Goal: Task Accomplishment & Management: Use online tool/utility

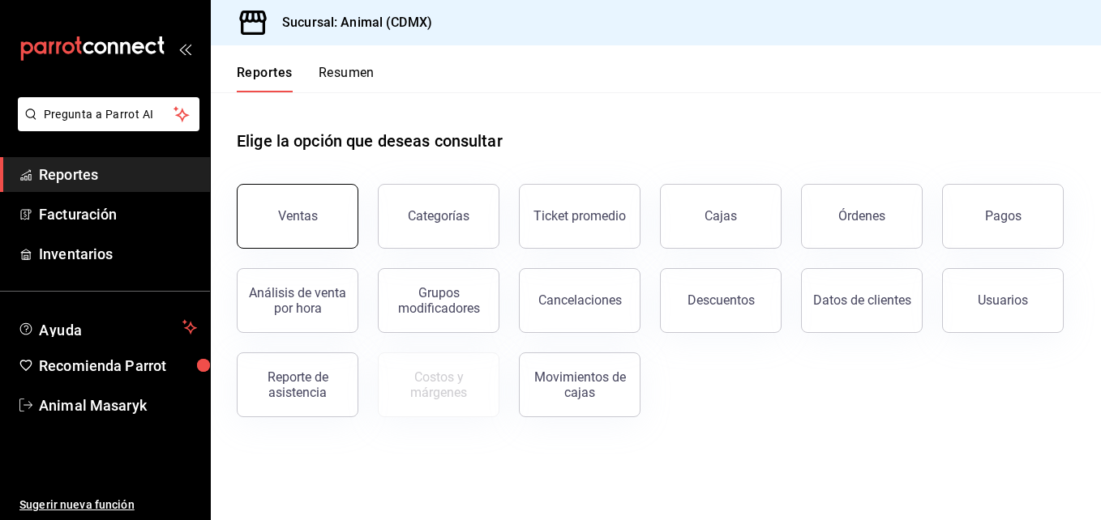
click at [310, 197] on button "Ventas" at bounding box center [298, 216] width 122 height 65
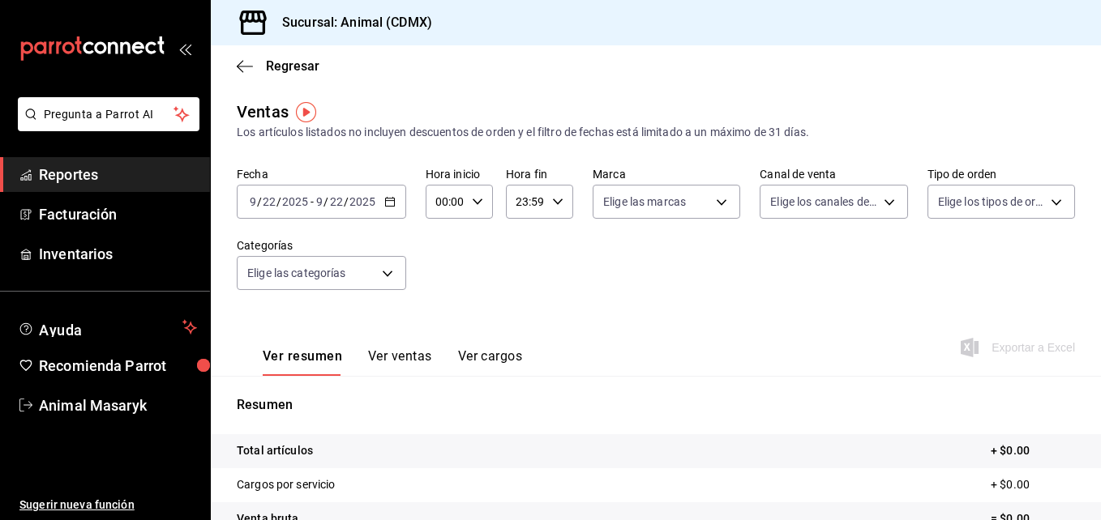
click at [397, 203] on div "2025-09-22 9 / 22 / 2025 - 2025-09-22 9 / 22 / 2025" at bounding box center [321, 202] width 169 height 34
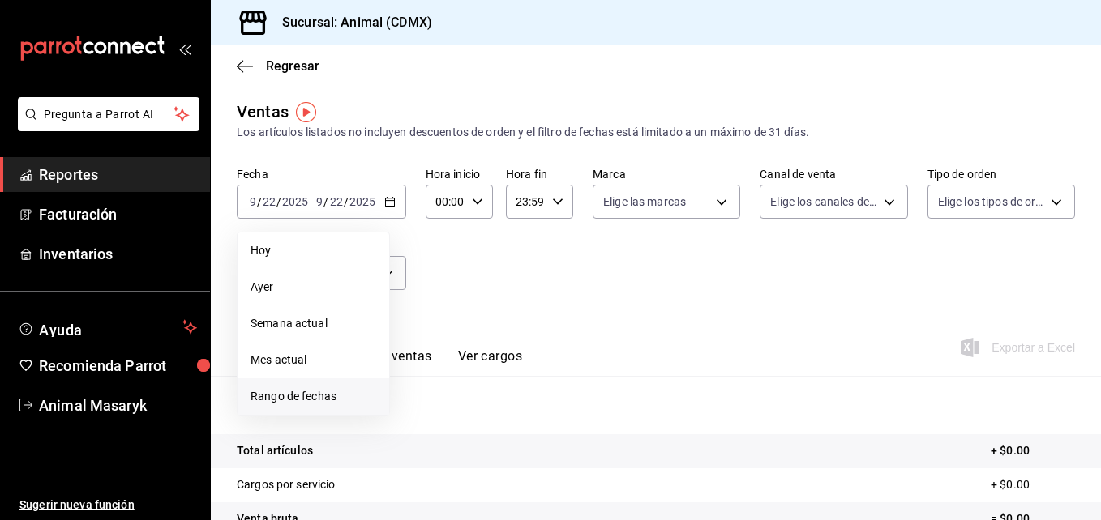
click at [324, 401] on span "Rango de fechas" at bounding box center [313, 396] width 126 height 17
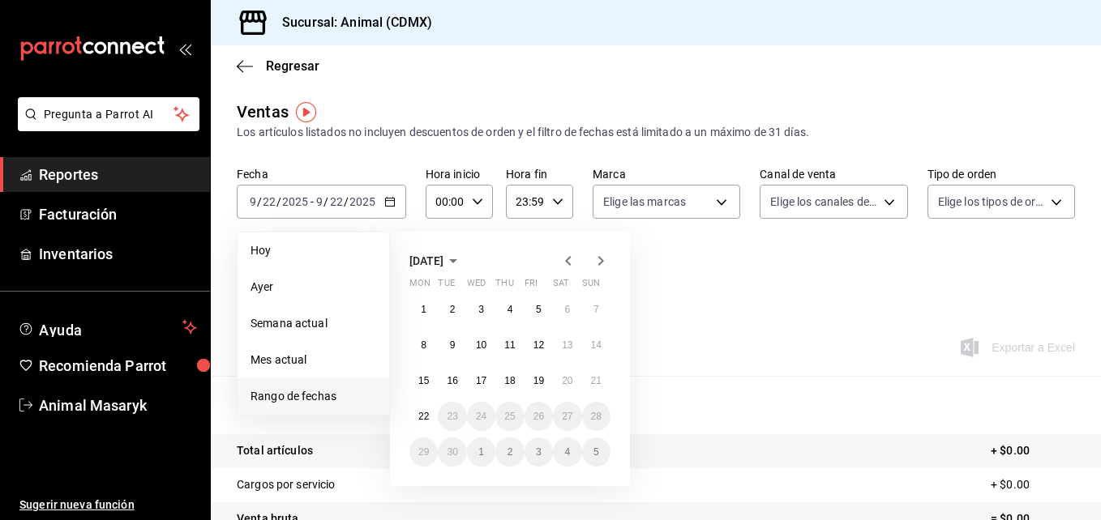
click at [564, 263] on icon "button" at bounding box center [567, 260] width 19 height 19
click at [453, 308] on abbr "1" at bounding box center [453, 309] width 6 height 11
click at [597, 267] on icon "button" at bounding box center [600, 260] width 19 height 19
click at [511, 309] on abbr "31" at bounding box center [509, 309] width 11 height 11
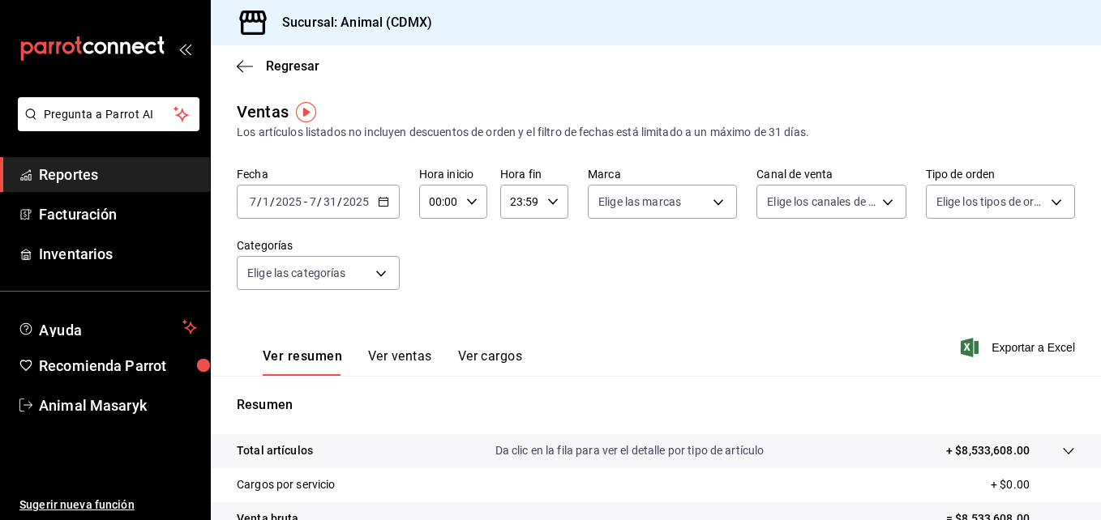
click at [383, 206] on \(Stroke\) "button" at bounding box center [383, 202] width 10 height 9
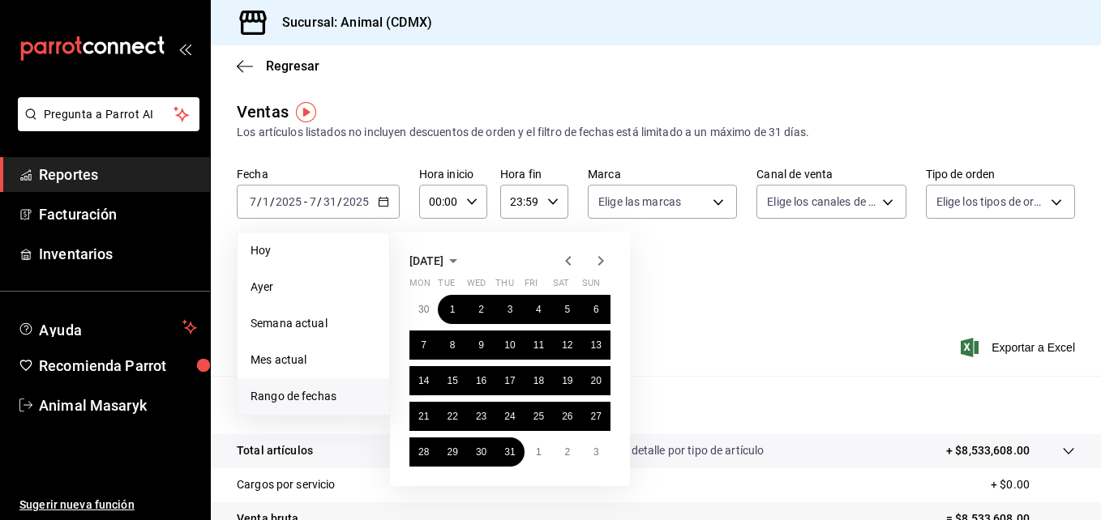
click at [568, 263] on icon "button" at bounding box center [568, 261] width 6 height 10
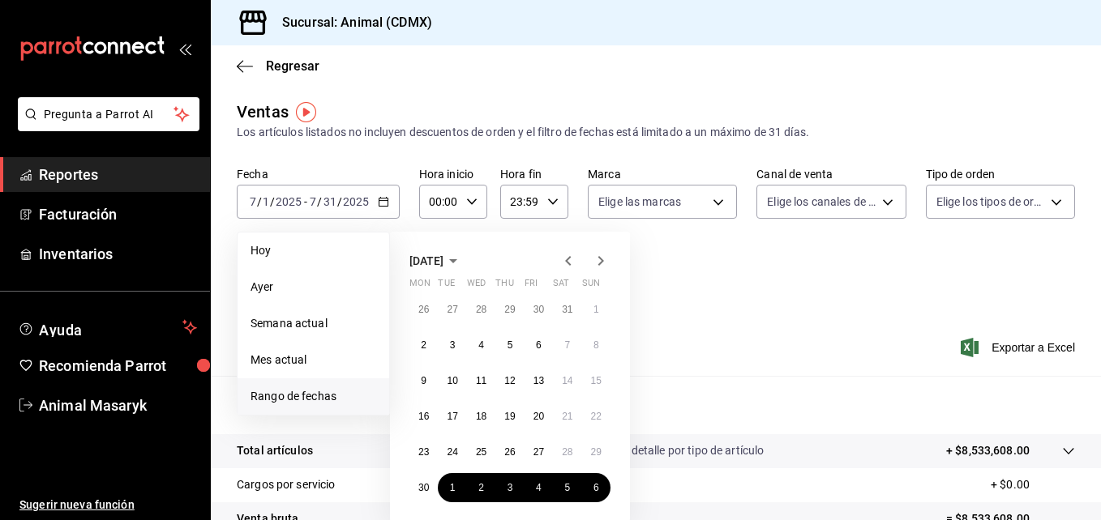
click at [605, 255] on icon "button" at bounding box center [600, 260] width 19 height 19
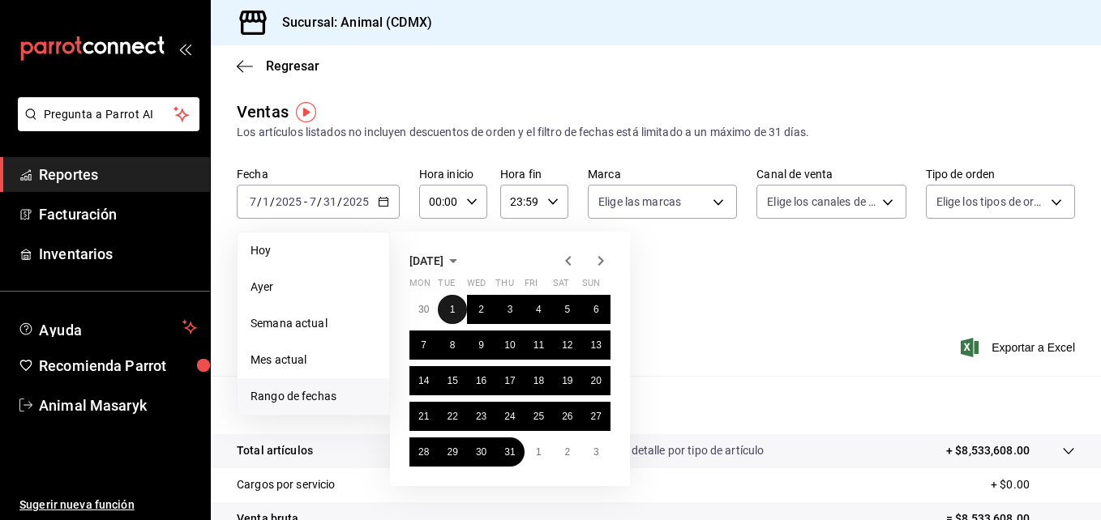
click at [453, 308] on abbr "1" at bounding box center [453, 309] width 6 height 11
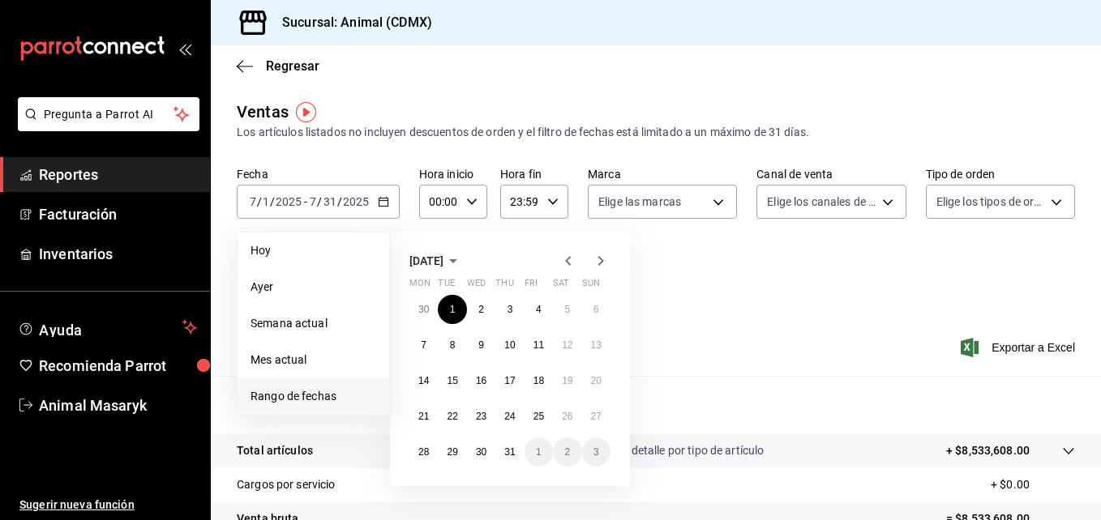
click at [599, 260] on icon "button" at bounding box center [600, 260] width 19 height 19
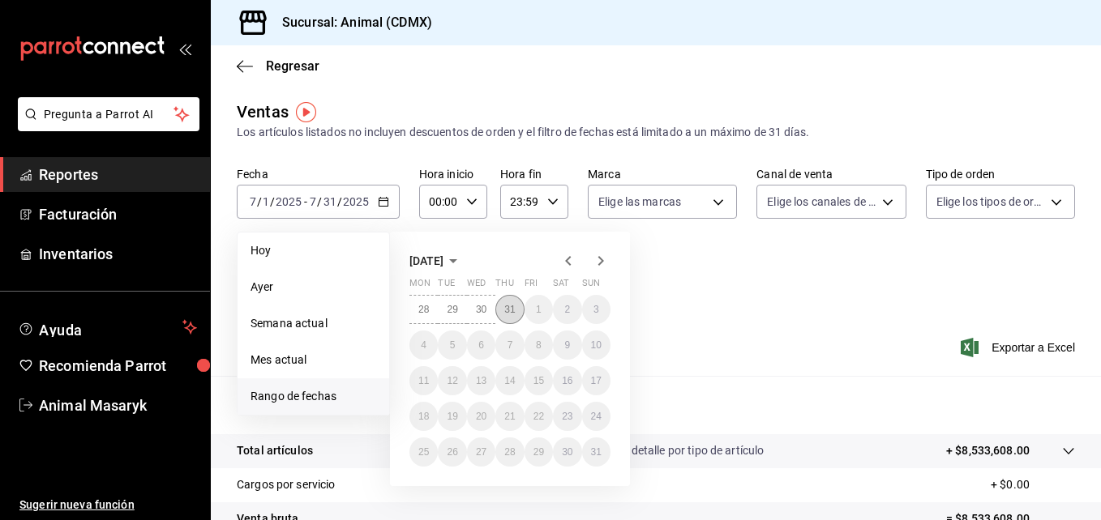
click at [505, 310] on abbr "31" at bounding box center [509, 309] width 11 height 11
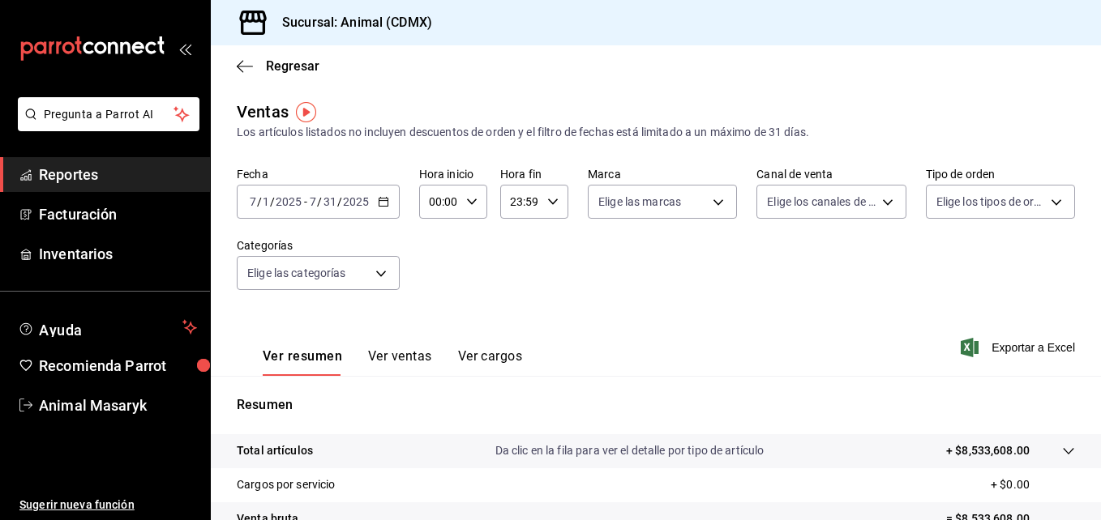
click at [387, 206] on \(Stroke\) "button" at bounding box center [383, 202] width 10 height 9
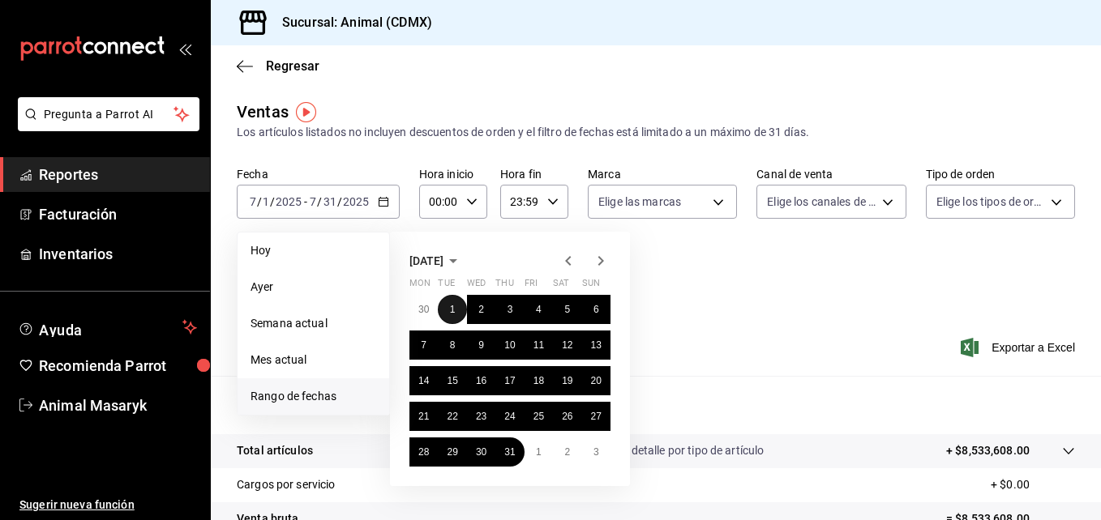
click at [455, 309] on button "1" at bounding box center [452, 309] width 28 height 29
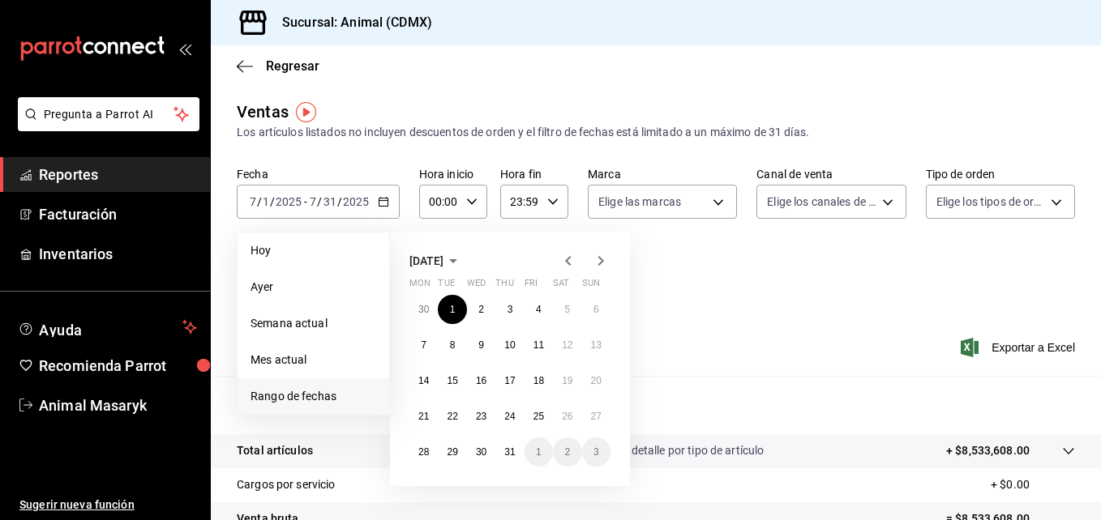
click at [599, 256] on icon "button" at bounding box center [601, 261] width 6 height 10
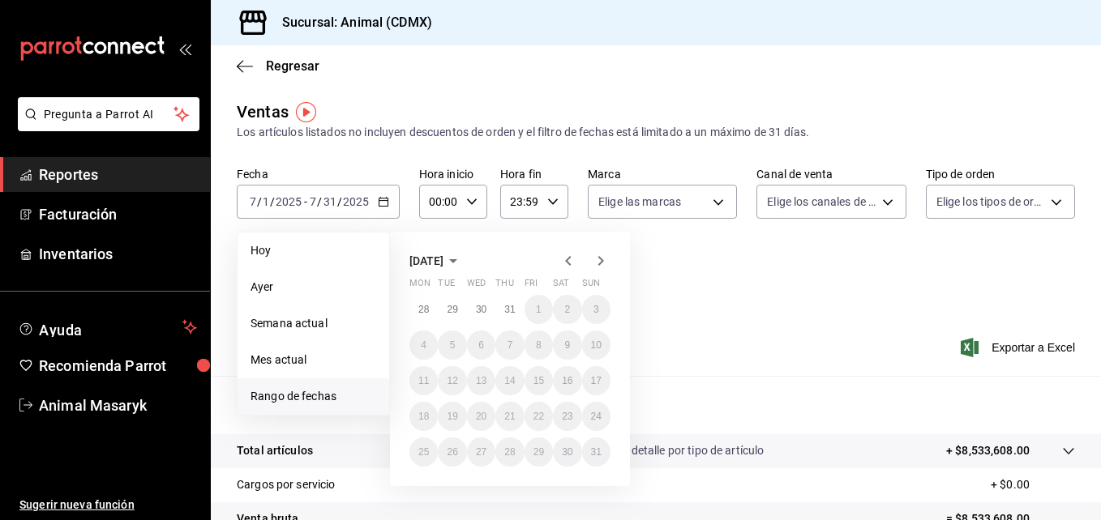
click at [568, 257] on icon "button" at bounding box center [567, 260] width 19 height 19
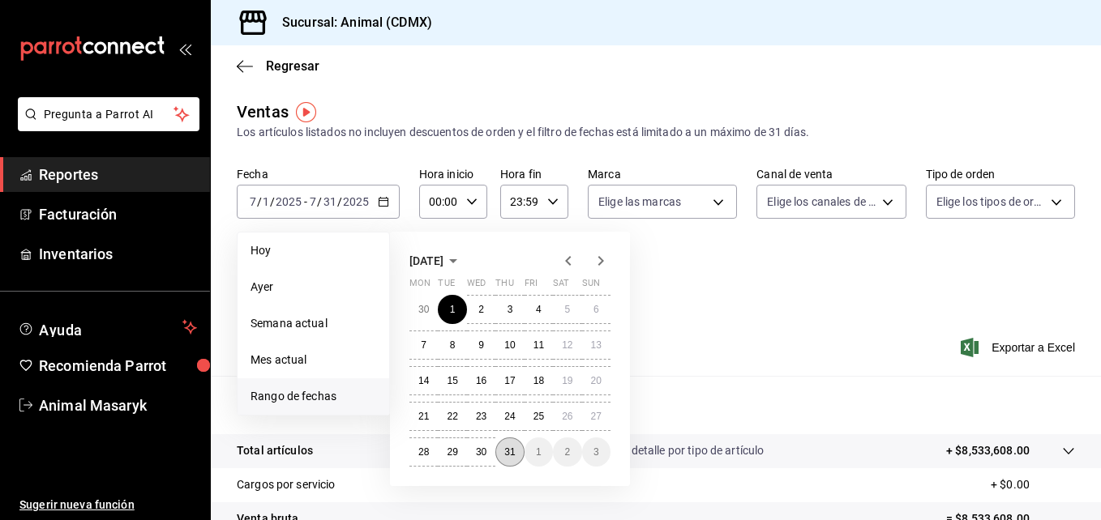
click at [511, 451] on abbr "31" at bounding box center [509, 452] width 11 height 11
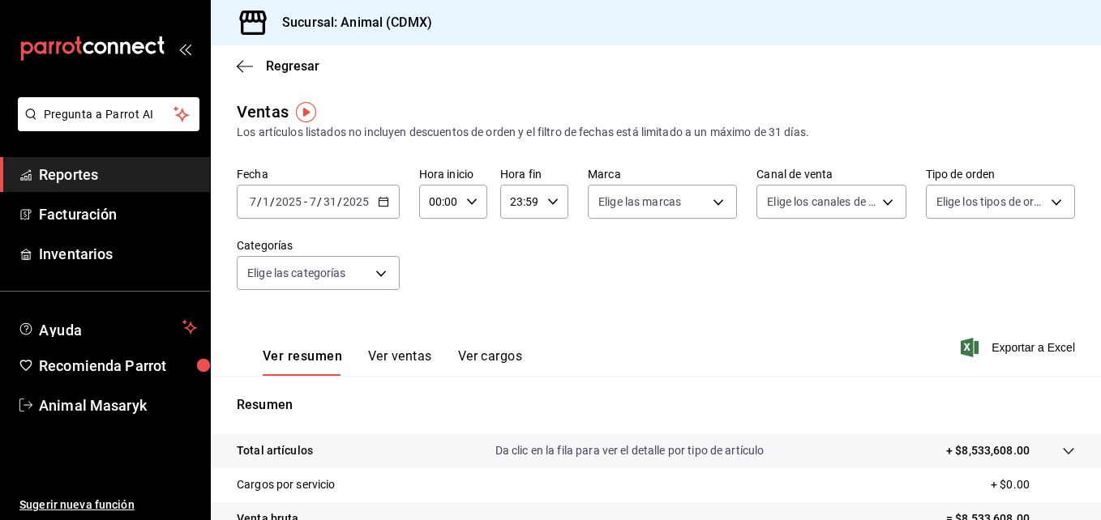
click at [468, 205] on icon "button" at bounding box center [471, 201] width 11 height 11
click at [437, 313] on span "05" at bounding box center [434, 312] width 7 height 13
type input "05:00"
click at [547, 201] on div at bounding box center [550, 260] width 1101 height 520
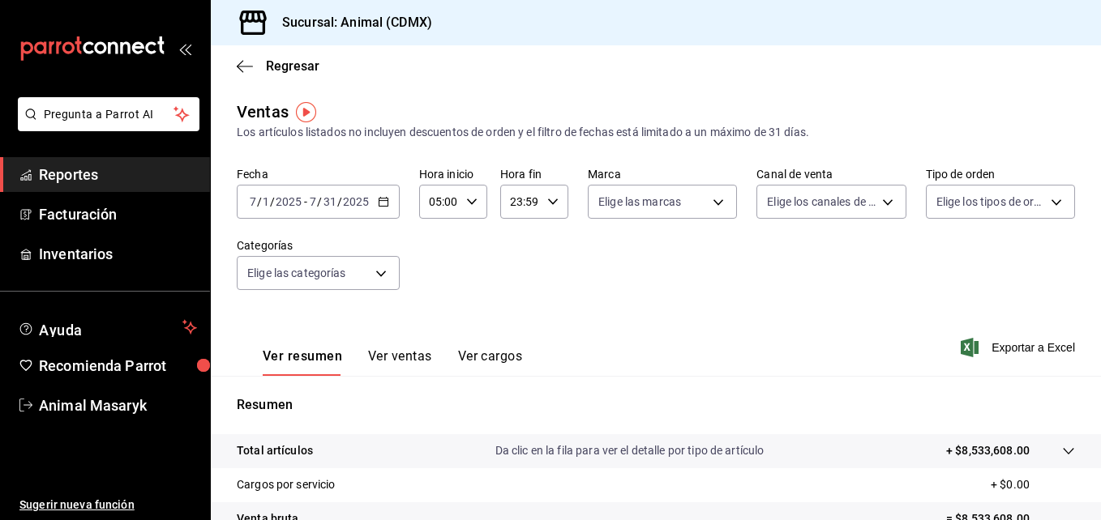
click at [548, 201] on \(Stroke\) "button" at bounding box center [553, 202] width 10 height 6
click at [546, 244] on span "00" at bounding box center [547, 243] width 7 height 13
click at [511, 297] on span "05" at bounding box center [514, 303] width 7 height 13
type input "05:00"
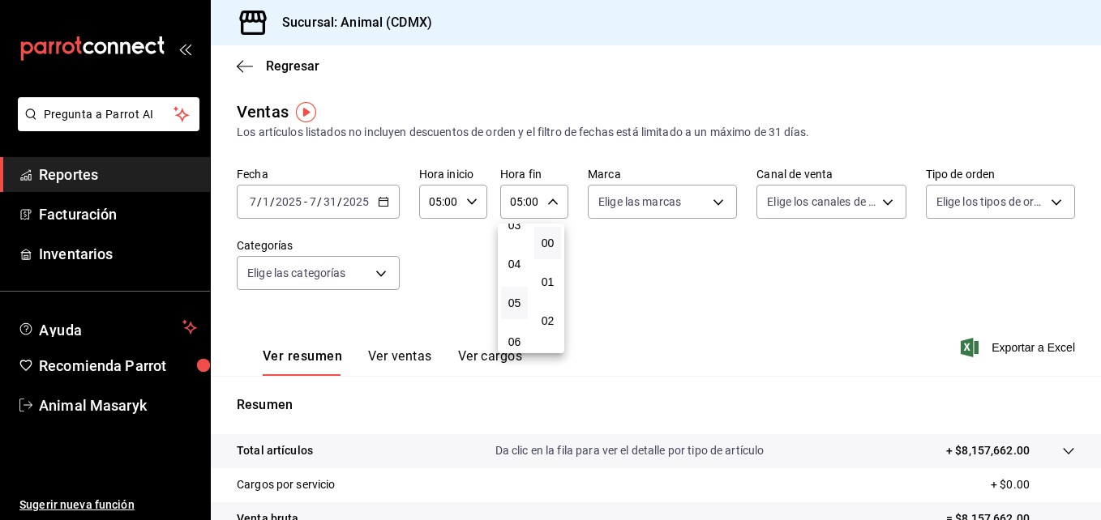
click at [714, 200] on div at bounding box center [550, 260] width 1101 height 520
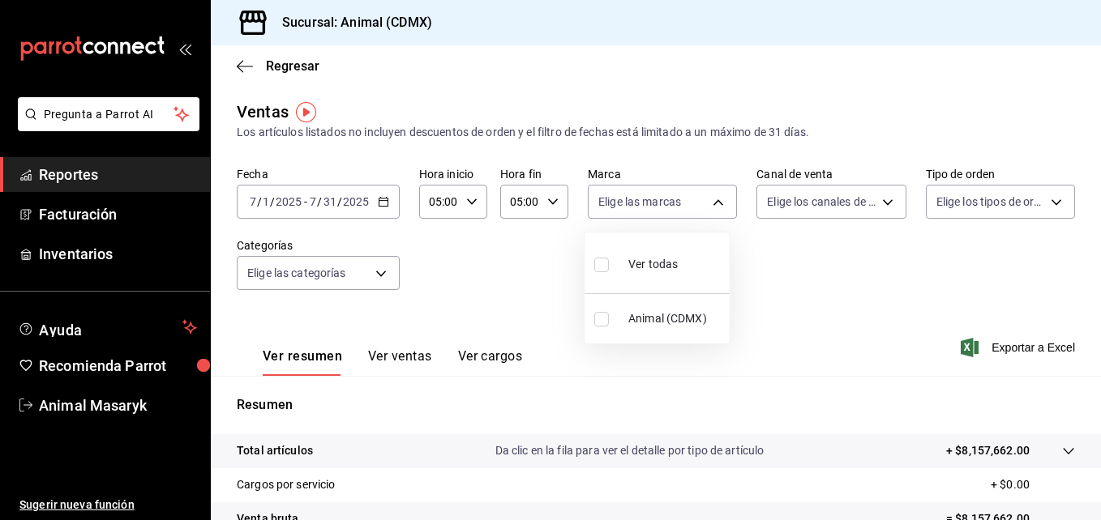
click at [714, 200] on body "Pregunta a Parrot AI Reportes Facturación Inventarios Ayuda Recomienda Parrot A…" at bounding box center [550, 260] width 1101 height 520
click at [600, 261] on input "checkbox" at bounding box center [601, 265] width 15 height 15
checkbox input "true"
type input "cb0f6aec-1481-4e37-861c-bab9b3a65b14"
checkbox input "true"
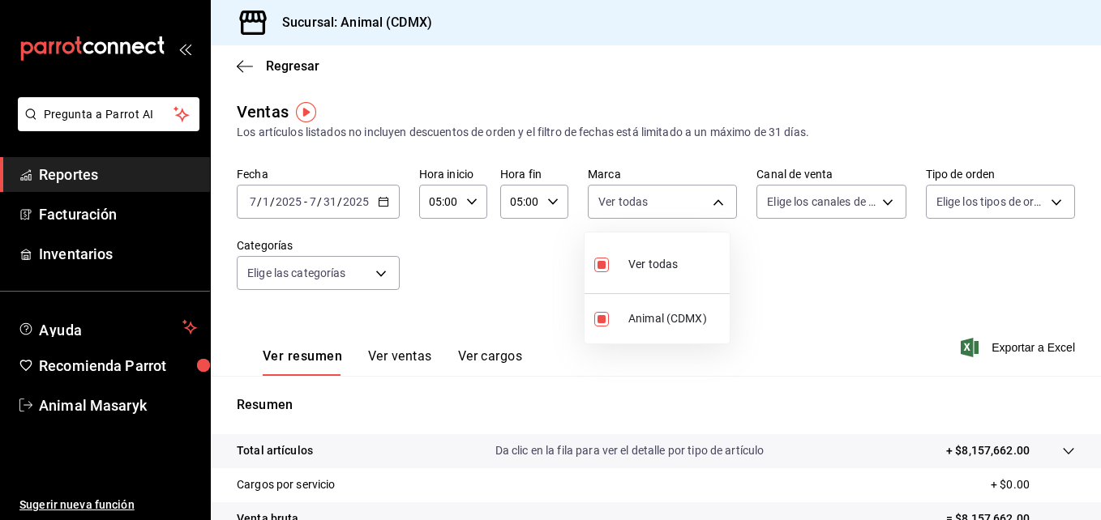
click at [377, 273] on div at bounding box center [550, 260] width 1101 height 520
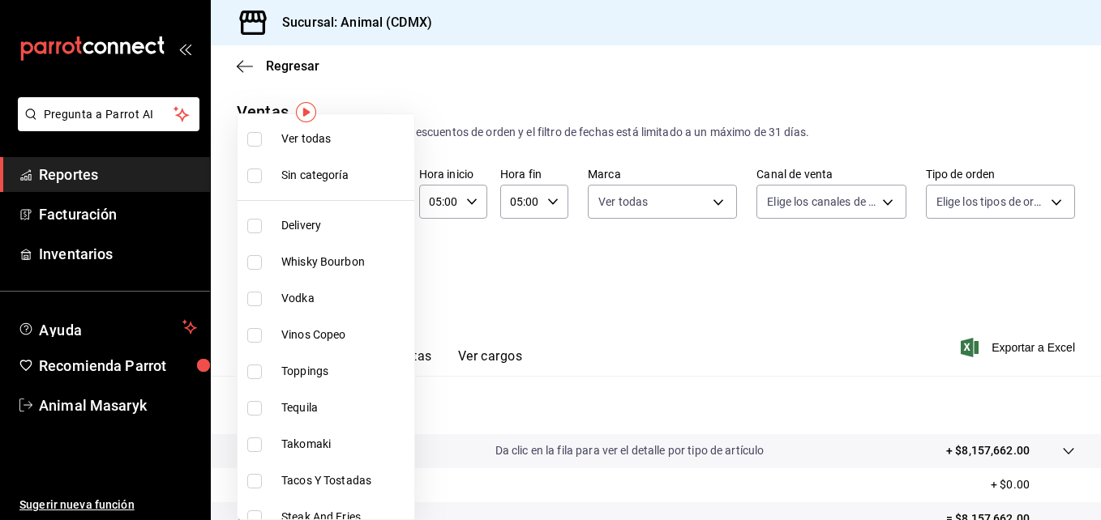
click at [377, 273] on body "Pregunta a Parrot AI Reportes Facturación Inventarios Ayuda Recomienda Parrot A…" at bounding box center [550, 260] width 1101 height 520
click at [327, 146] on span "Ver todas" at bounding box center [344, 138] width 126 height 17
type input "281688af-6220-48ae-86b9-ca5e6f63eb3e,2ffeebaa-176c-4024-95f8-553ffecca8da,37769…"
checkbox input "true"
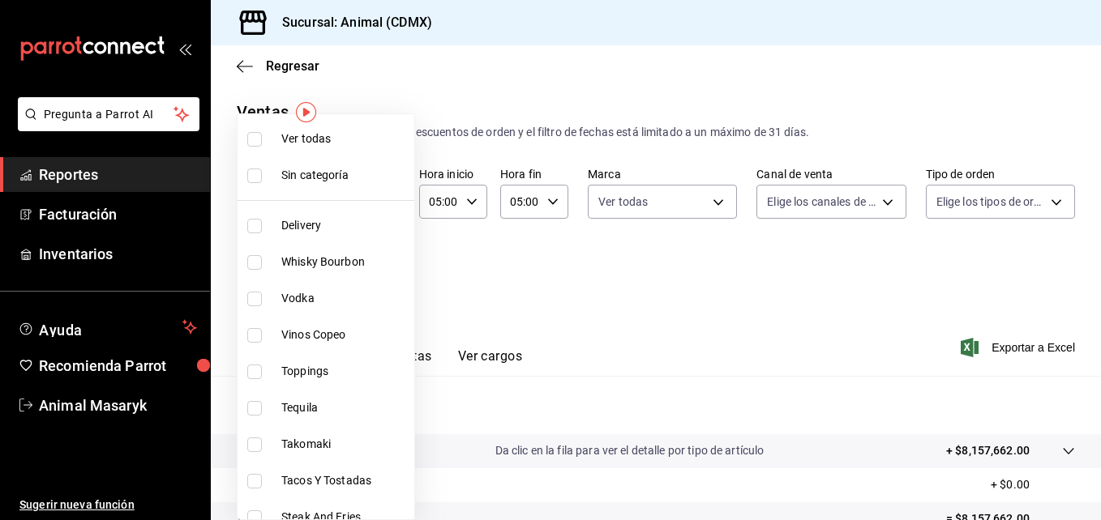
checkbox input "true"
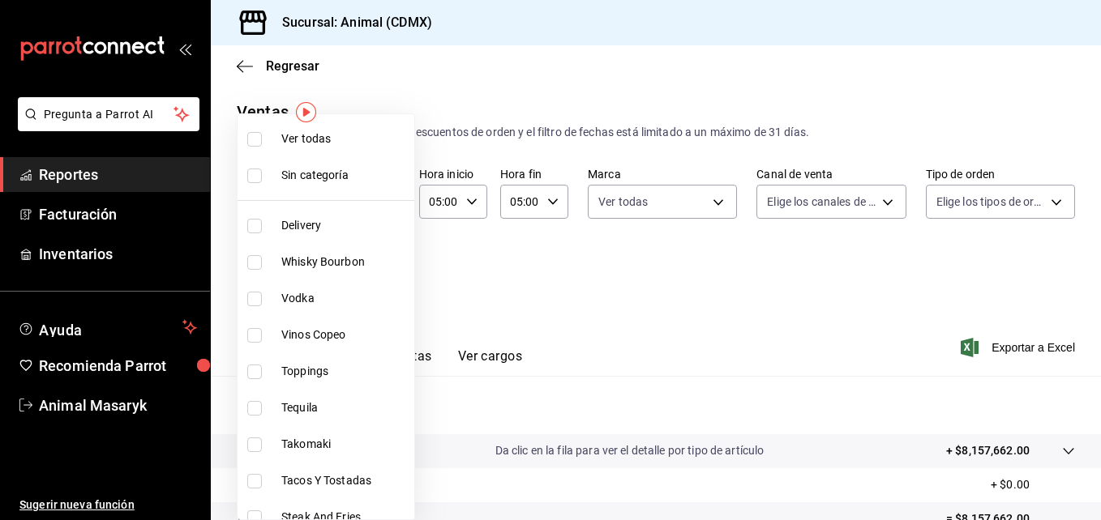
checkbox input "true"
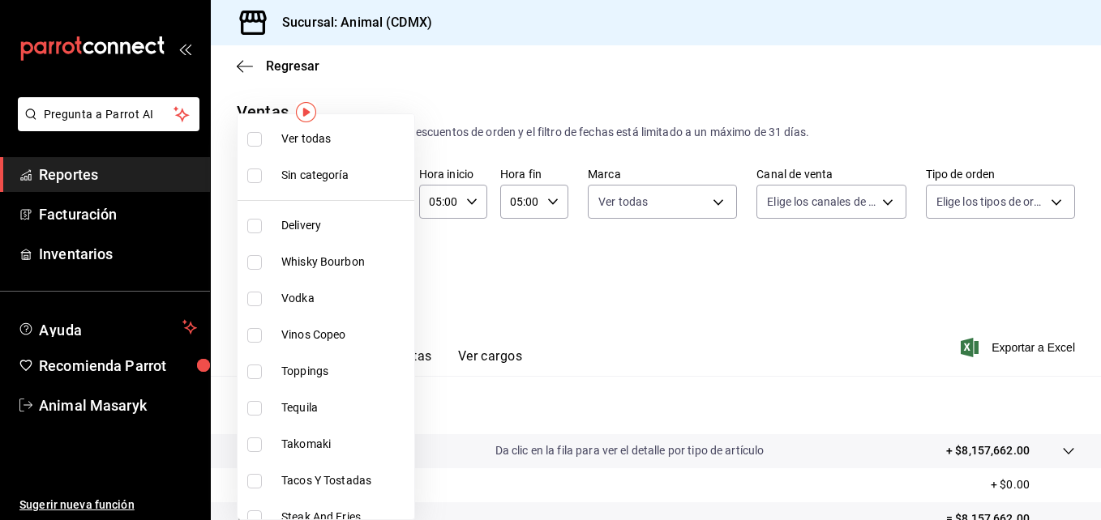
checkbox input "true"
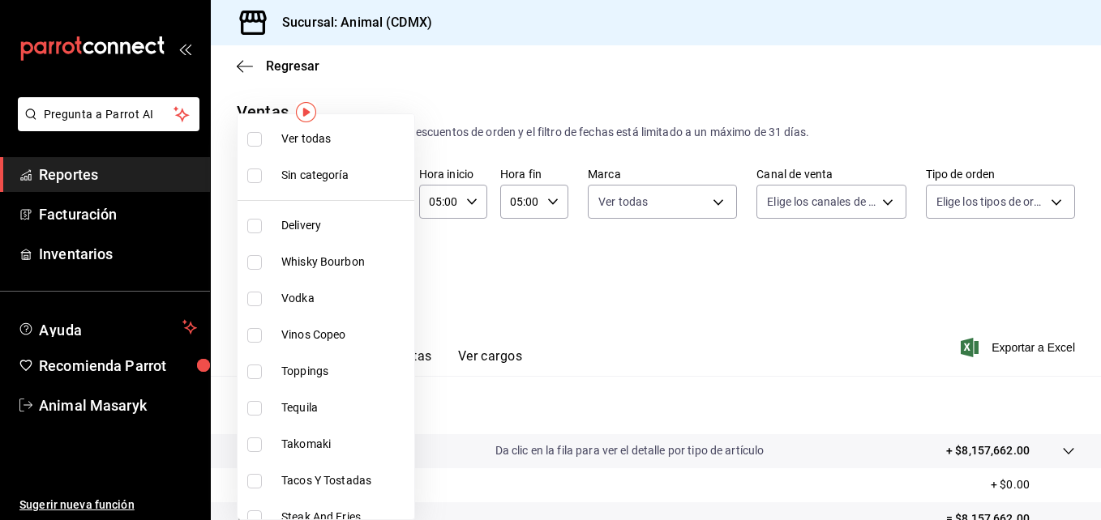
checkbox input "true"
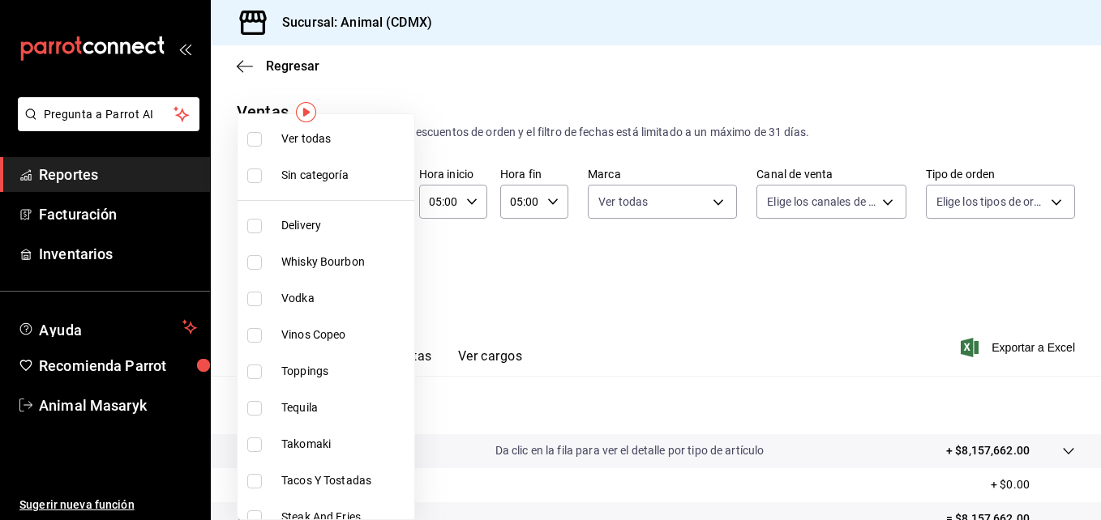
checkbox input "true"
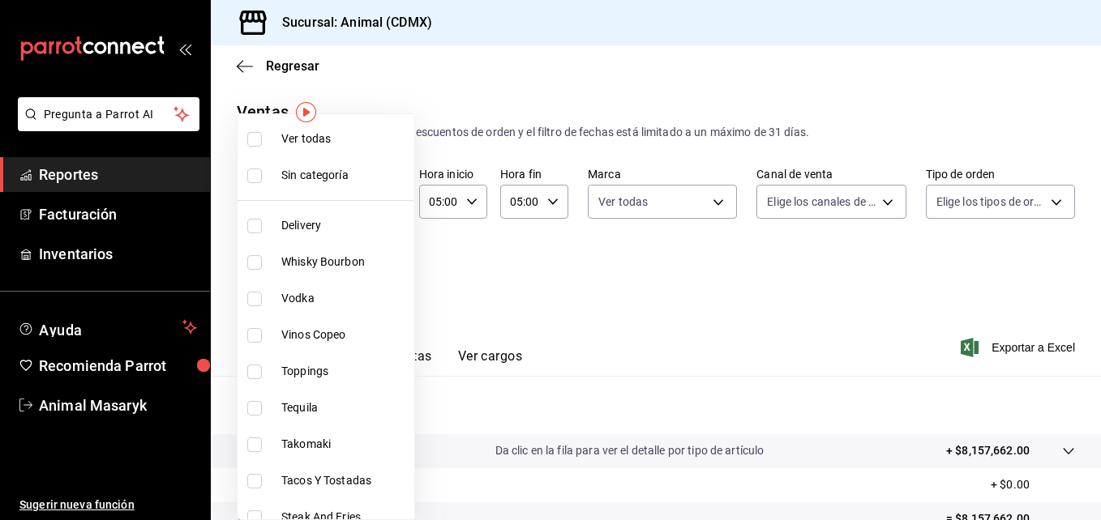
checkbox input "true"
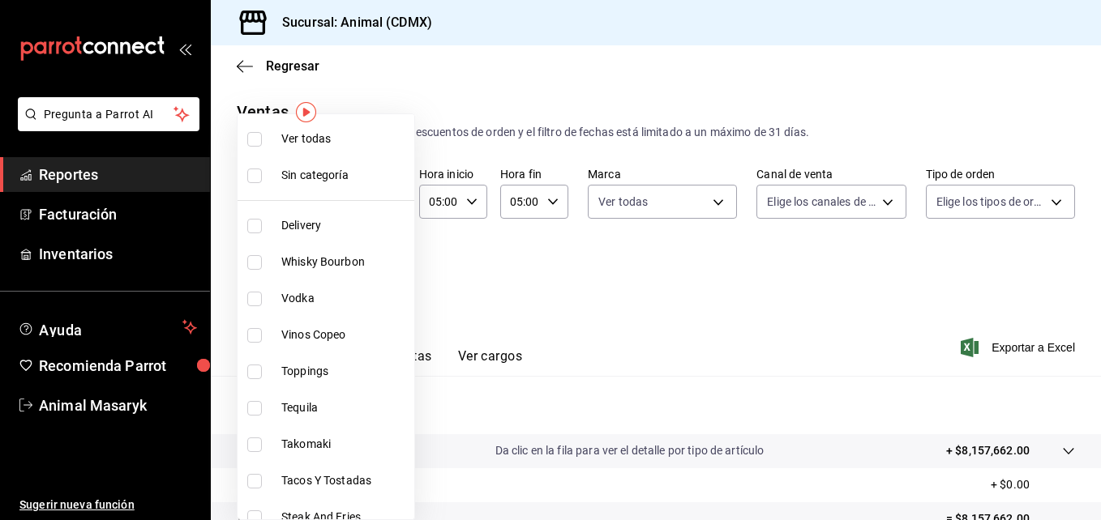
checkbox input "true"
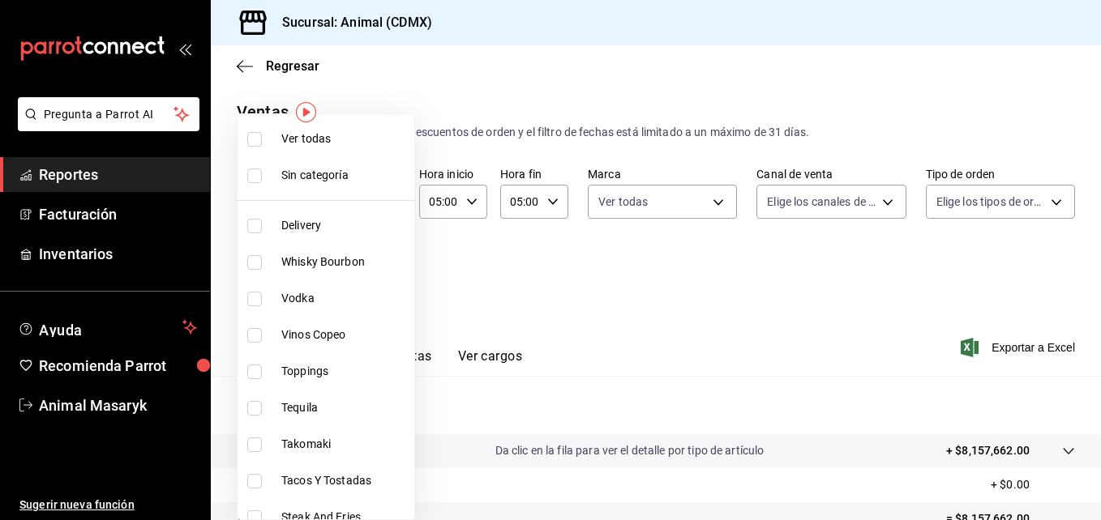
checkbox input "true"
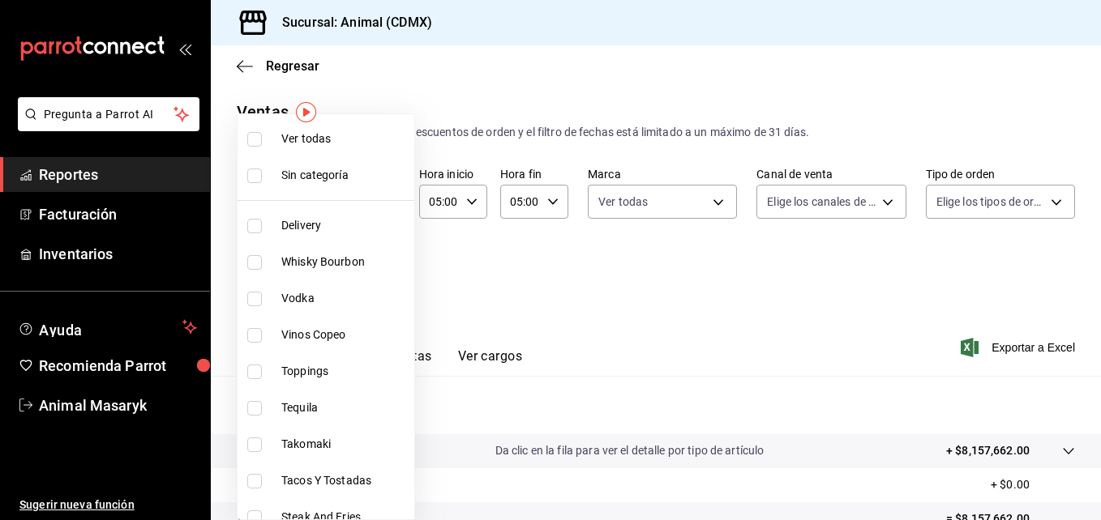
checkbox input "true"
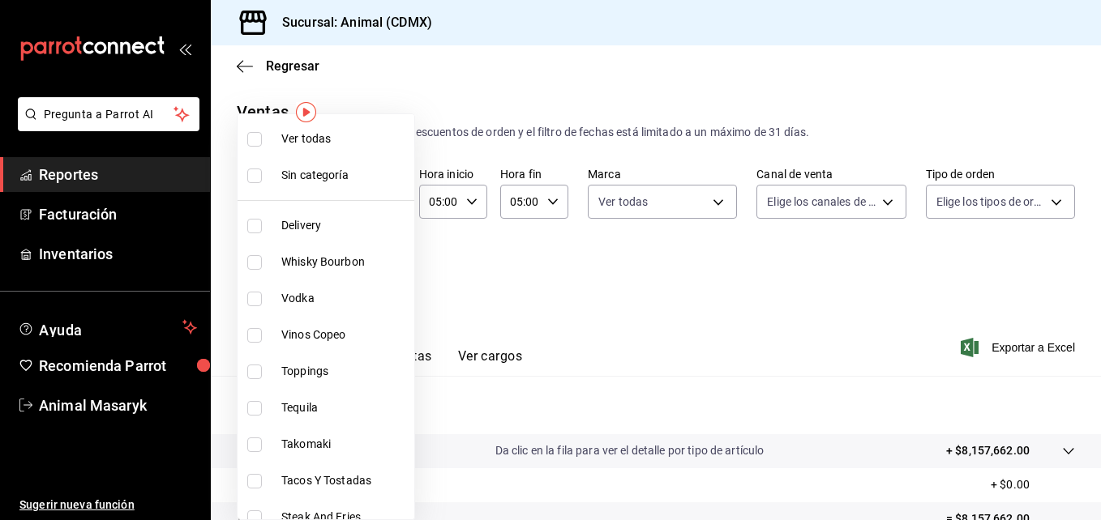
checkbox input "true"
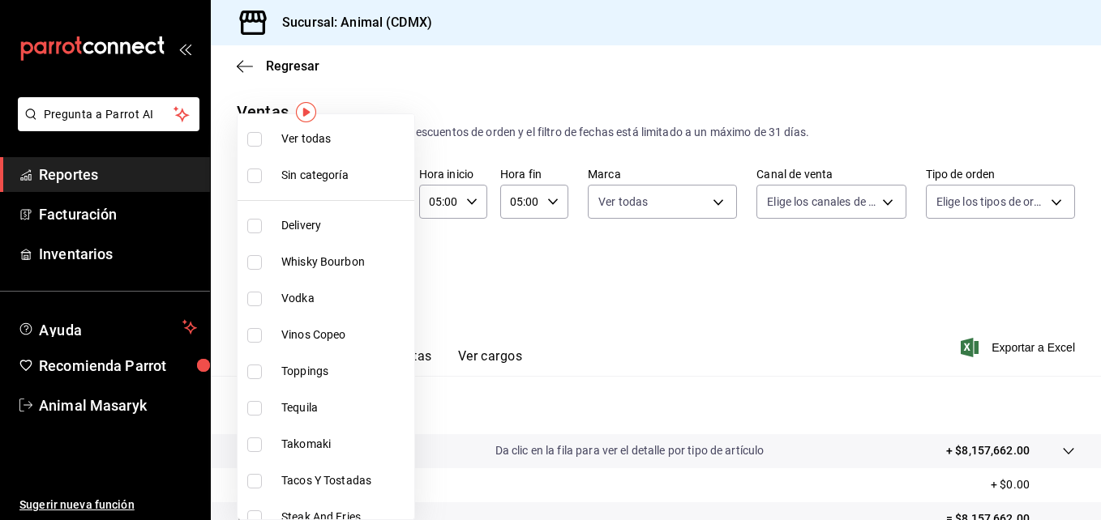
checkbox input "true"
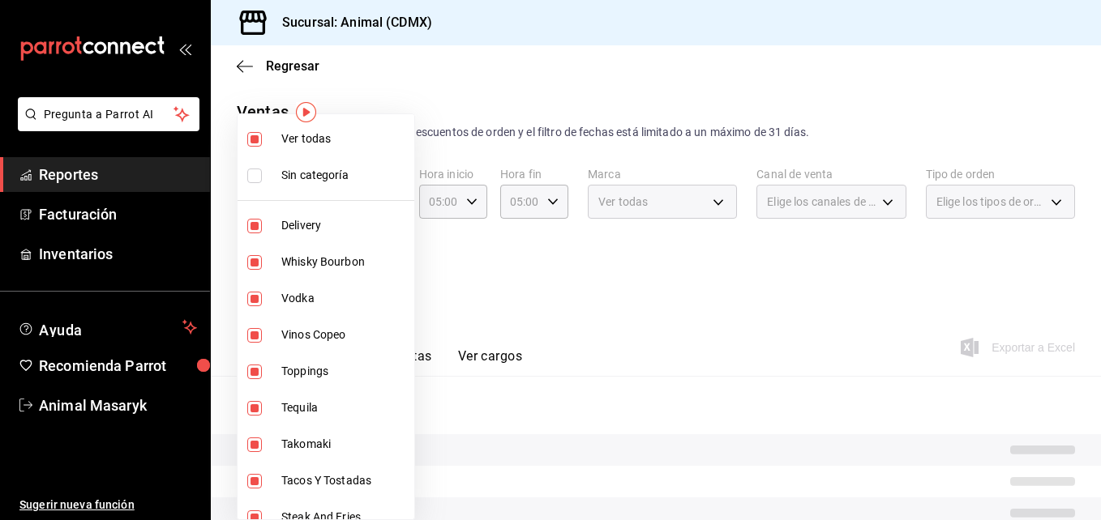
click at [879, 198] on div at bounding box center [550, 260] width 1101 height 520
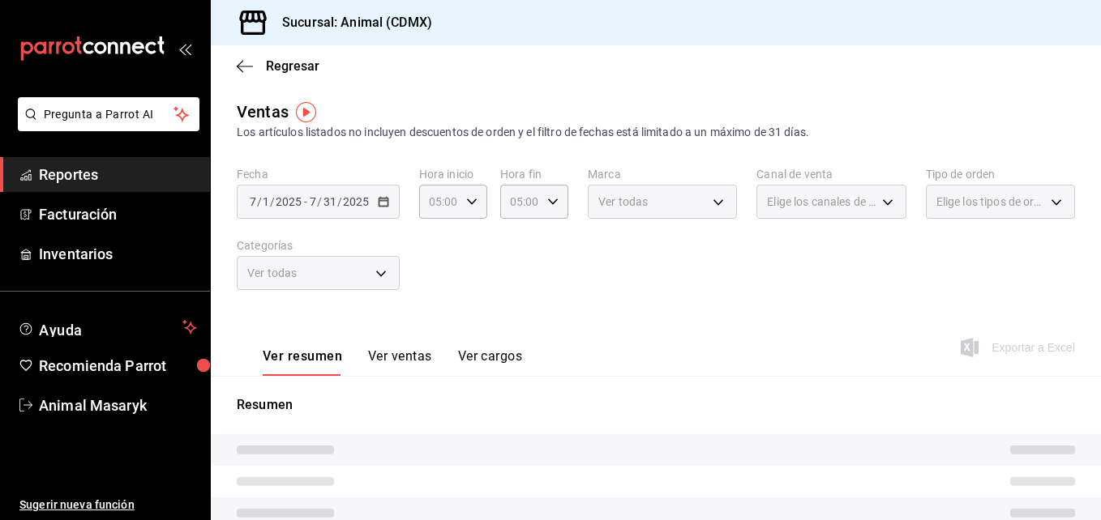
click at [879, 198] on div "Elige los canales de venta" at bounding box center [830, 202] width 149 height 34
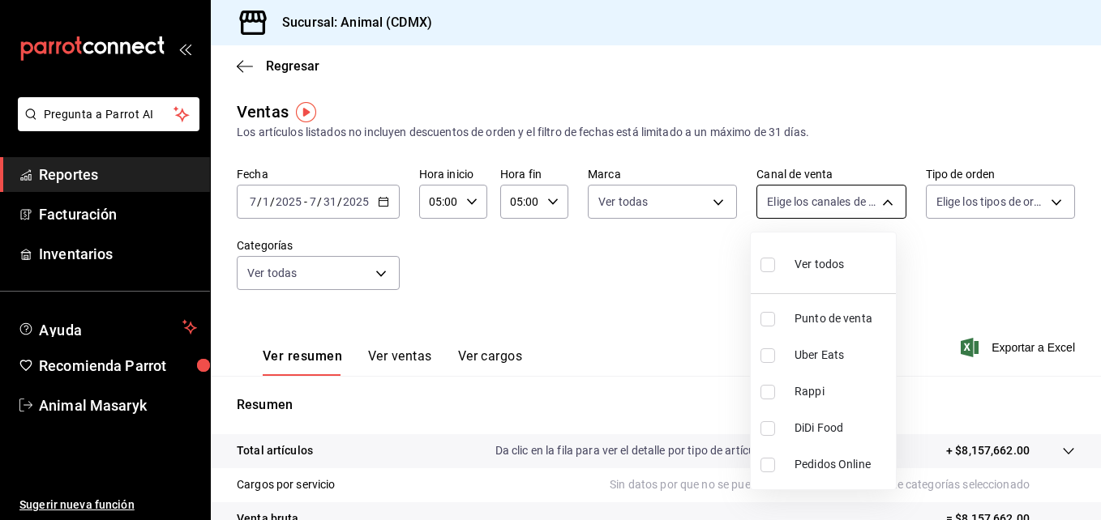
click at [877, 207] on body "Pregunta a Parrot AI Reportes Facturación Inventarios Ayuda Recomienda Parrot A…" at bounding box center [550, 260] width 1101 height 520
click at [770, 262] on input "checkbox" at bounding box center [767, 265] width 15 height 15
checkbox input "true"
type input "PARROT,UBER_EATS,RAPPI,DIDI_FOOD,ONLINE"
checkbox input "true"
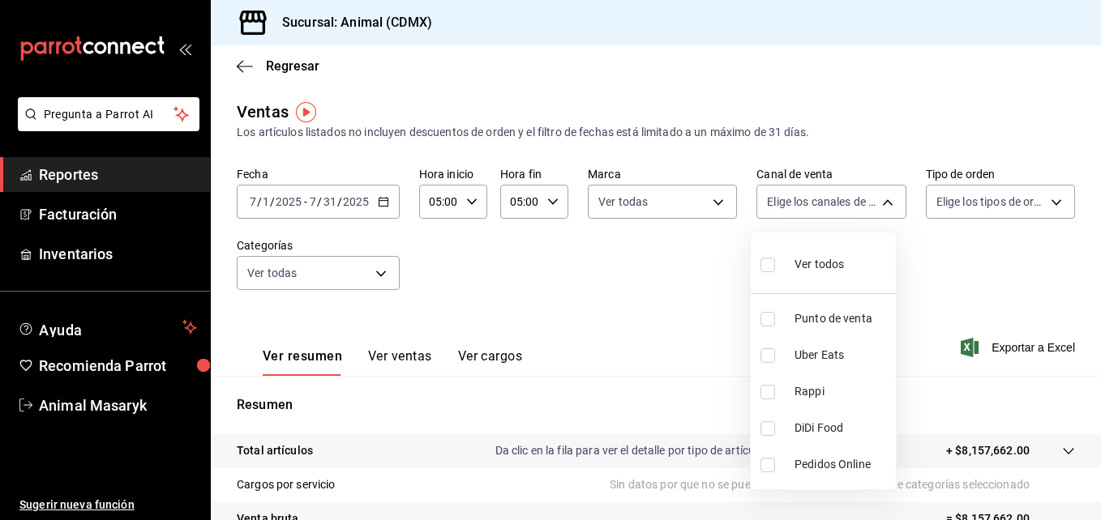
checkbox input "true"
click at [1046, 196] on div at bounding box center [550, 260] width 1101 height 520
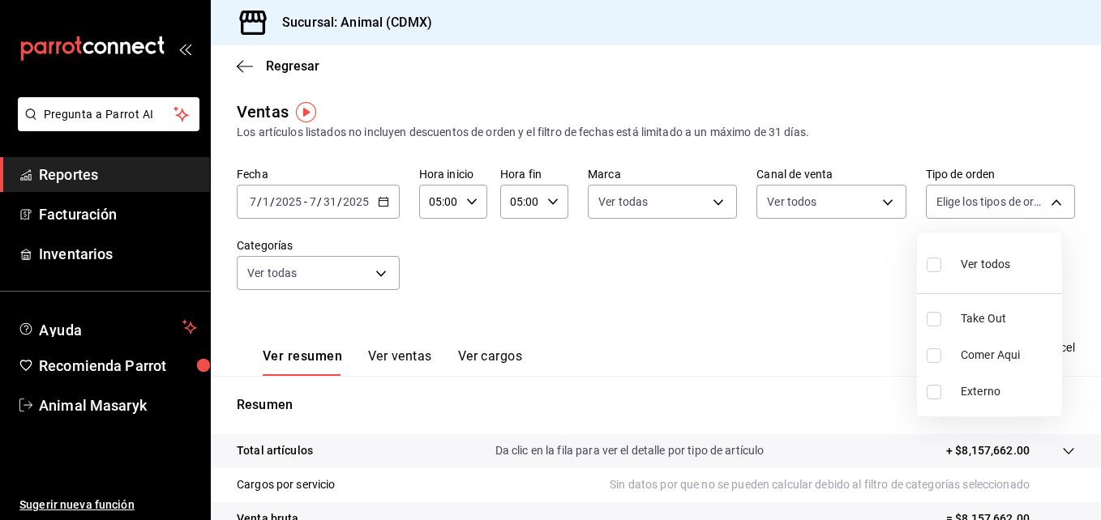
click at [1046, 196] on body "Pregunta a Parrot AI Reportes Facturación Inventarios Ayuda Recomienda Parrot A…" at bounding box center [550, 260] width 1101 height 520
click at [934, 265] on input "checkbox" at bounding box center [933, 265] width 15 height 15
checkbox input "true"
type input "ad44a823-99d3-4372-a913-4cf57f2a9ac0,b8ee5ff1-85c8-4a81-aa51-555e6c8ba0c6,EXTER…"
checkbox input "true"
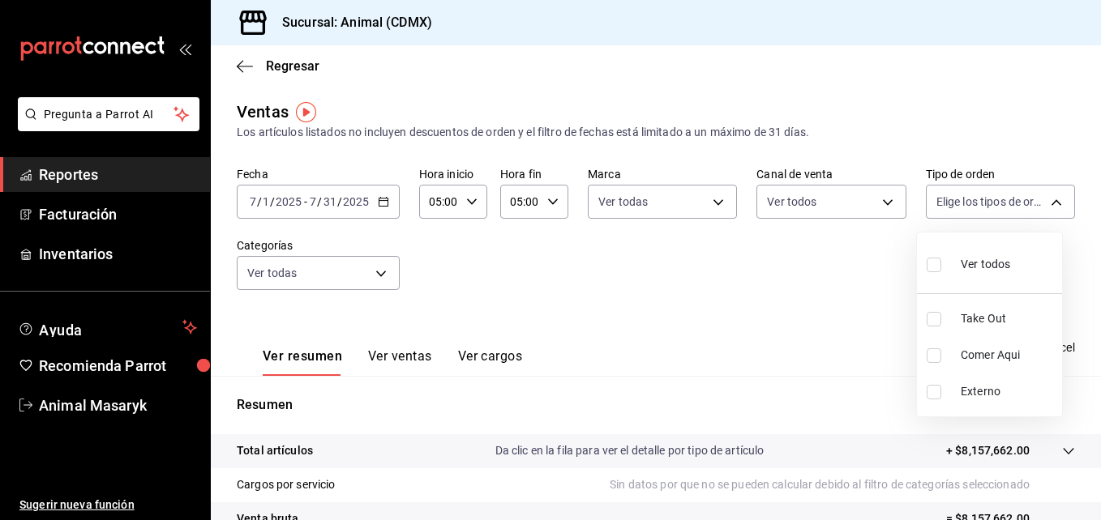
checkbox input "true"
click at [843, 274] on div at bounding box center [550, 260] width 1101 height 520
click at [984, 346] on span "Exportar a Excel" at bounding box center [1019, 347] width 111 height 19
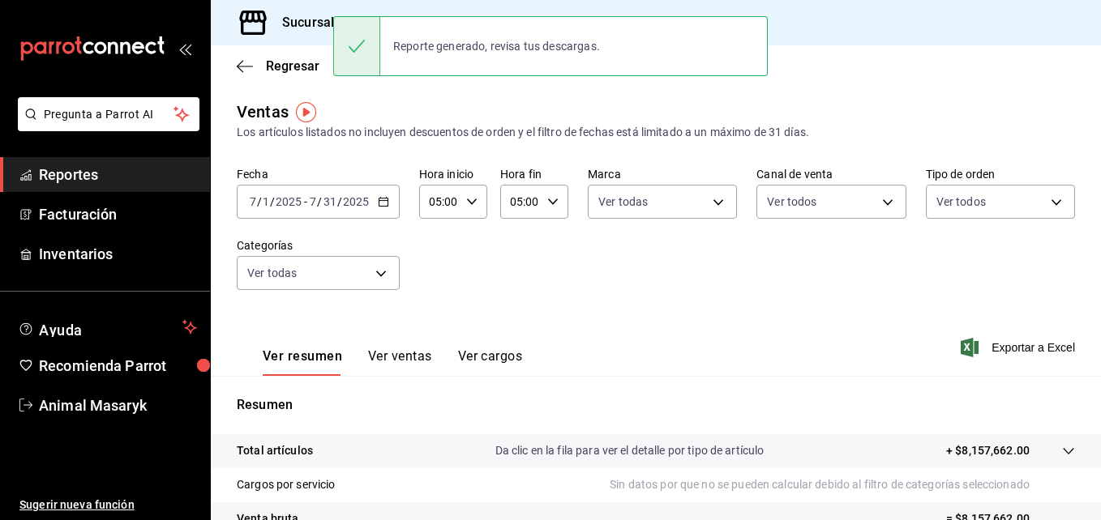
click at [390, 194] on div "2025-07-01 7 / 1 / 2025 - 2025-07-31 7 / 31 / 2025" at bounding box center [318, 202] width 163 height 34
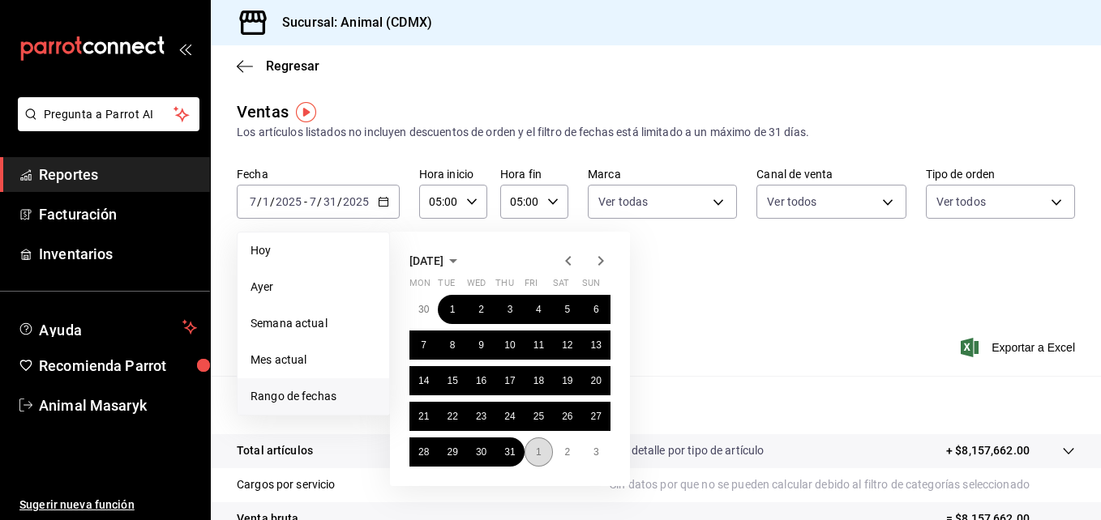
click at [541, 452] on button "1" at bounding box center [538, 452] width 28 height 29
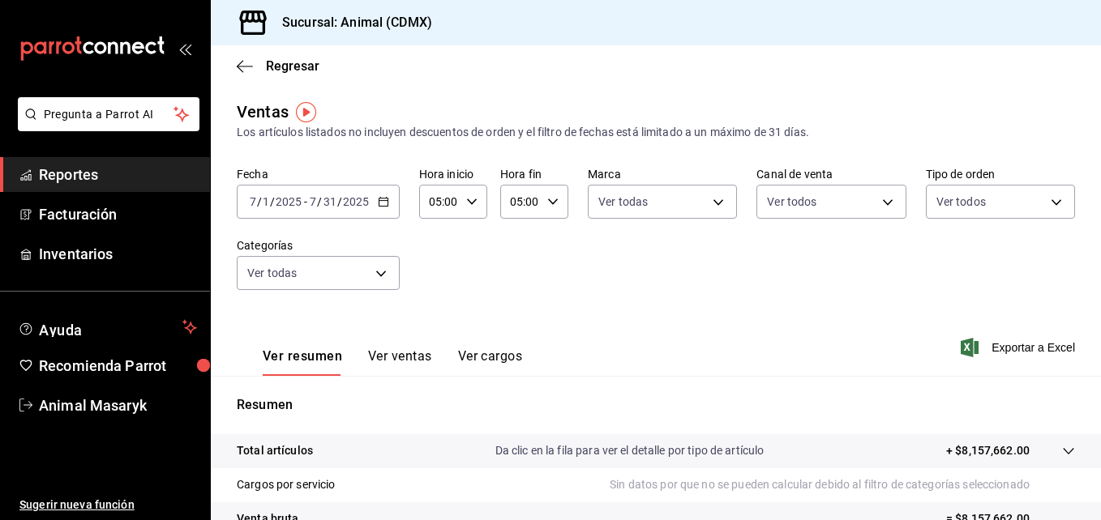
click at [385, 194] on div "2025-07-01 7 / 1 / 2025 - 2025-07-31 7 / 31 / 2025" at bounding box center [318, 202] width 163 height 34
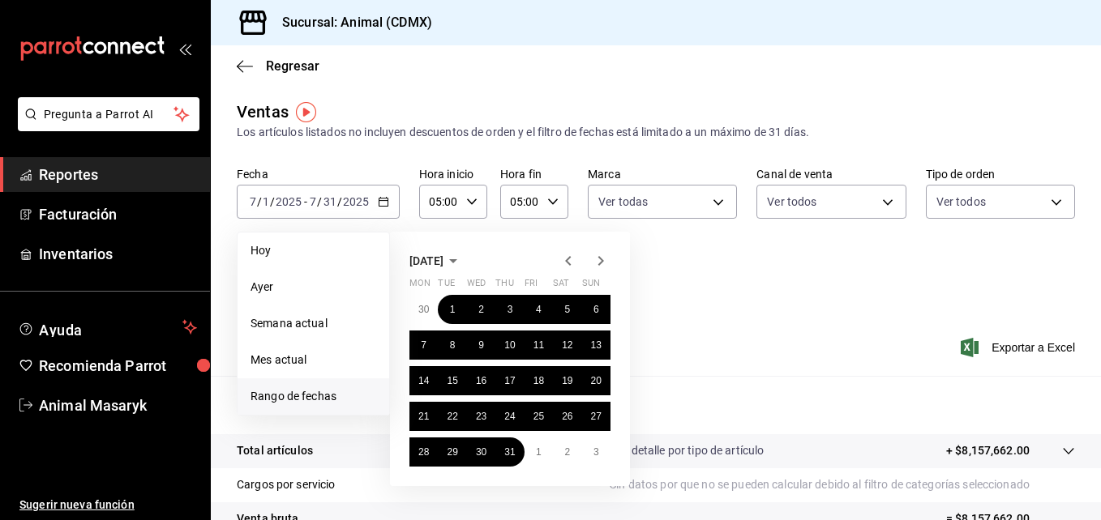
click at [323, 399] on span "Rango de fechas" at bounding box center [313, 396] width 126 height 17
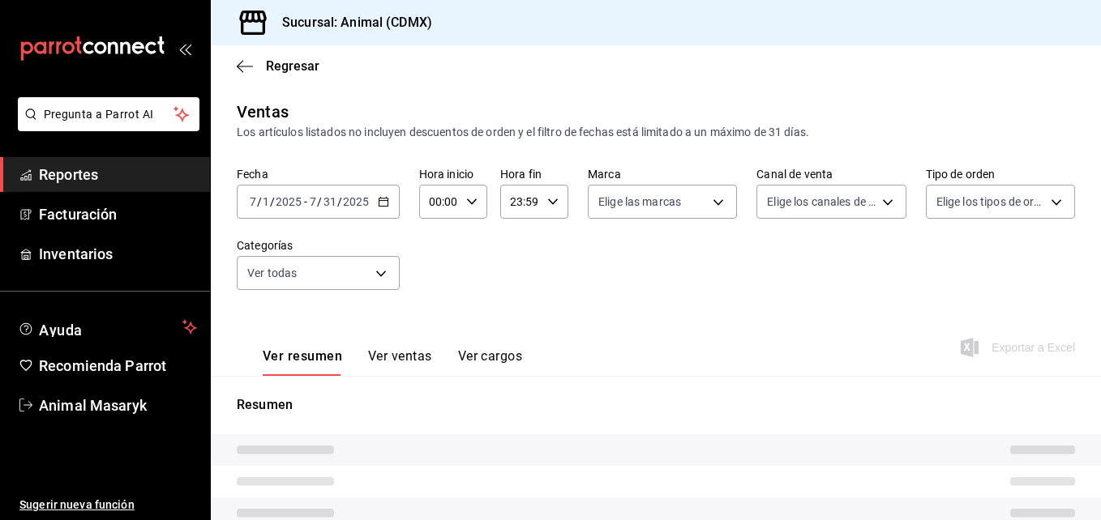
type input "05:00"
type input "281688af-6220-48ae-86b9-ca5e6f63eb3e,2ffeebaa-176c-4024-95f8-553ffecca8da,37769…"
type input "cb0f6aec-1481-4e37-861c-bab9b3a65b14"
type input "PARROT,UBER_EATS,RAPPI,DIDI_FOOD,ONLINE"
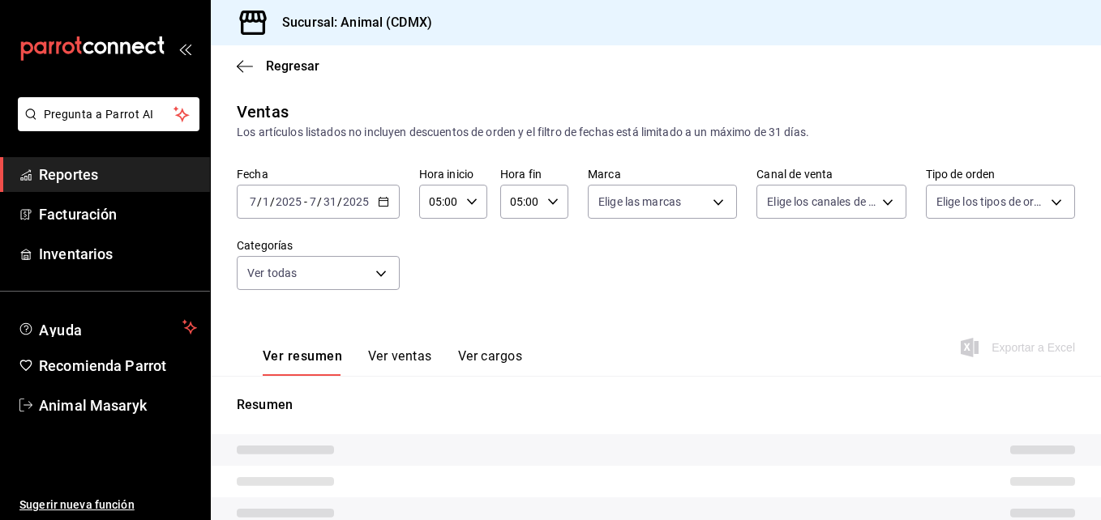
type input "ad44a823-99d3-4372-a913-4cf57f2a9ac0,b8ee5ff1-85c8-4a81-aa51-555e6c8ba0c6,EXTER…"
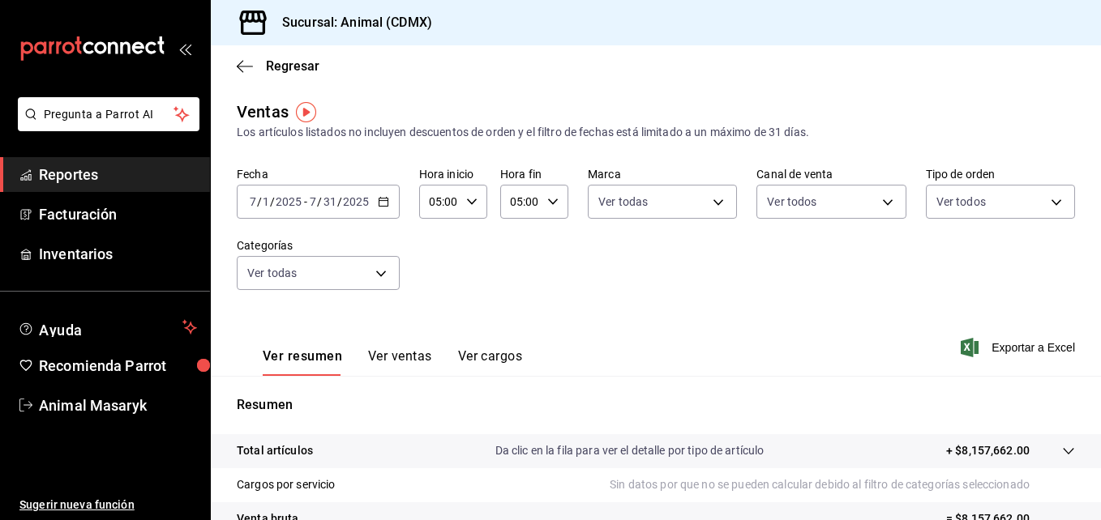
click at [384, 203] on icon "button" at bounding box center [383, 201] width 11 height 11
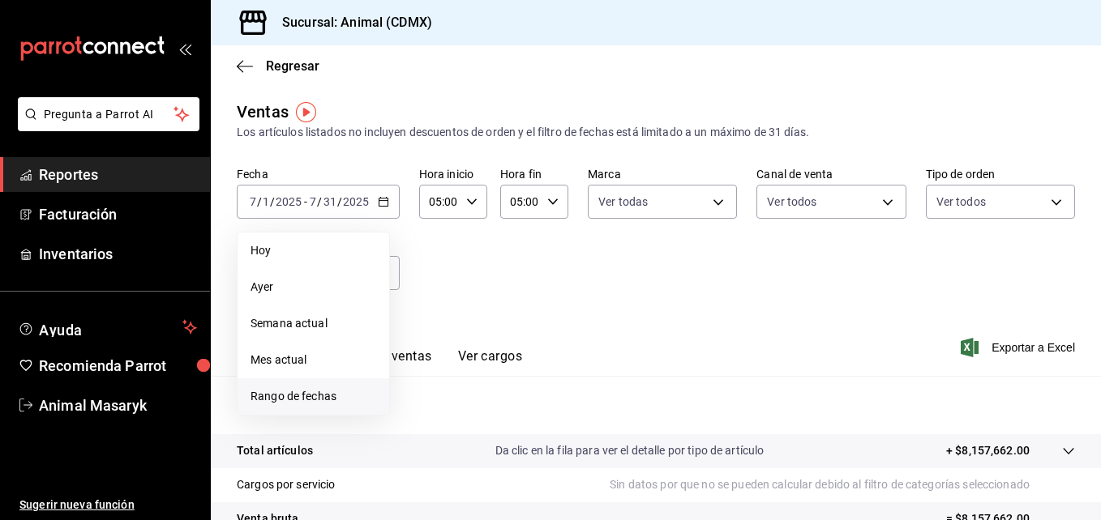
click at [330, 396] on span "Rango de fechas" at bounding box center [313, 396] width 126 height 17
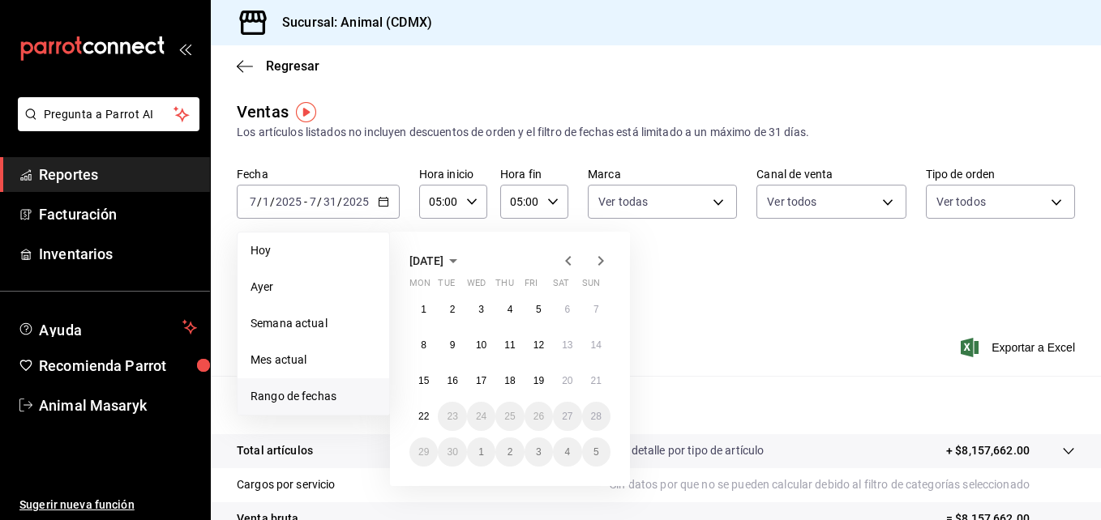
click at [570, 263] on icon "button" at bounding box center [567, 260] width 19 height 19
click at [453, 301] on button "1" at bounding box center [452, 309] width 28 height 29
click at [596, 266] on icon "button" at bounding box center [600, 260] width 19 height 19
click at [573, 259] on icon "button" at bounding box center [567, 260] width 19 height 19
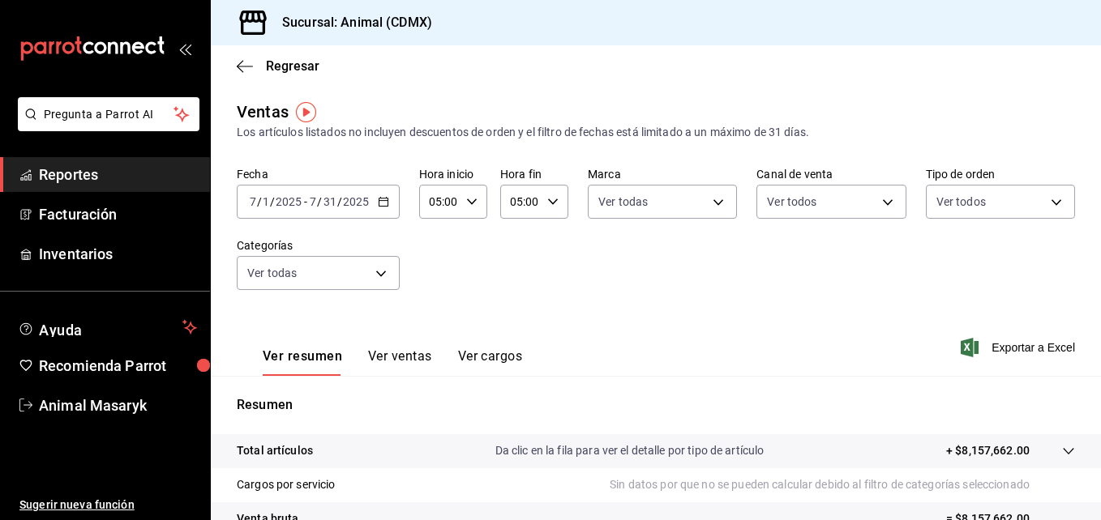
click at [378, 202] on \(Stroke\) "button" at bounding box center [383, 202] width 10 height 9
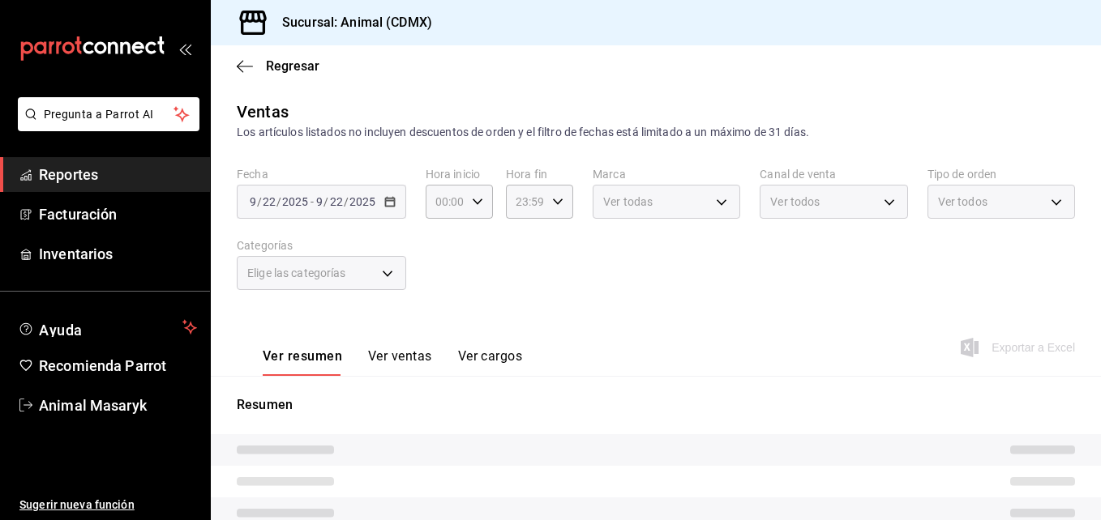
type input "05:00"
type input "281688af-6220-48ae-86b9-ca5e6f63eb3e,2ffeebaa-176c-4024-95f8-553ffecca8da,37769…"
type input "cb0f6aec-1481-4e37-861c-bab9b3a65b14"
type input "PARROT,UBER_EATS,RAPPI,DIDI_FOOD,ONLINE"
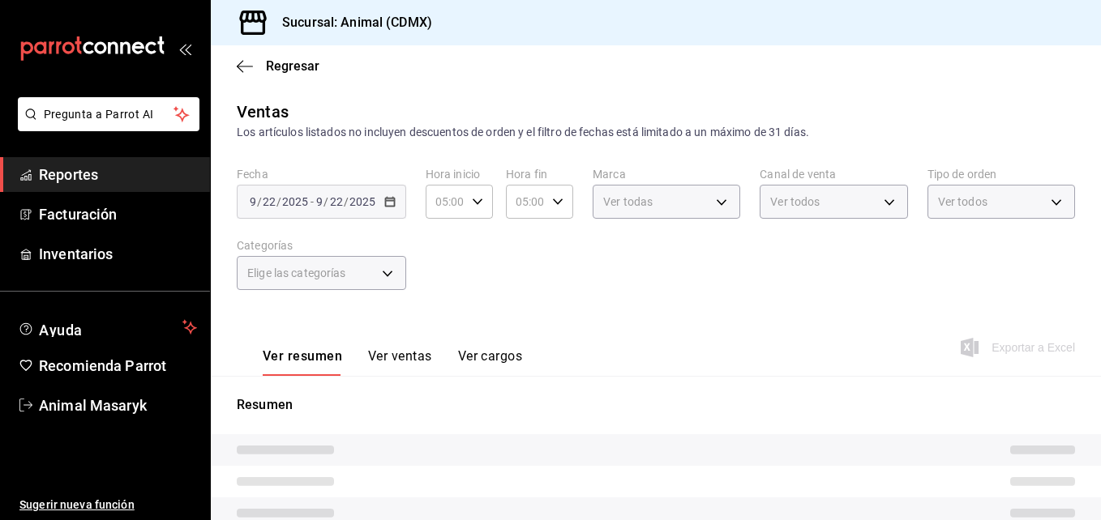
type input "ad44a823-99d3-4372-a913-4cf57f2a9ac0,b8ee5ff1-85c8-4a81-aa51-555e6c8ba0c6,EXTER…"
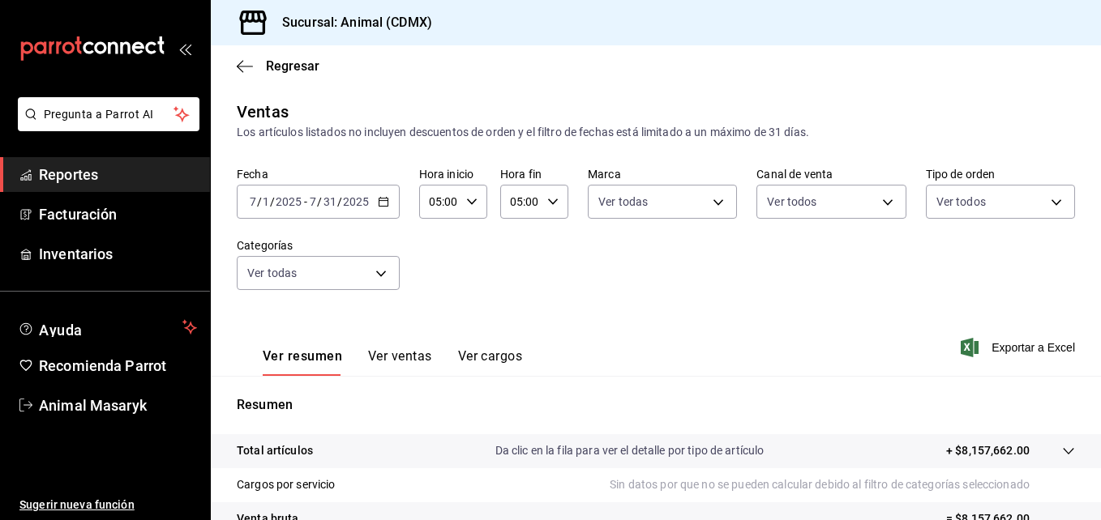
click at [387, 199] on \(Stroke\) "button" at bounding box center [383, 202] width 10 height 9
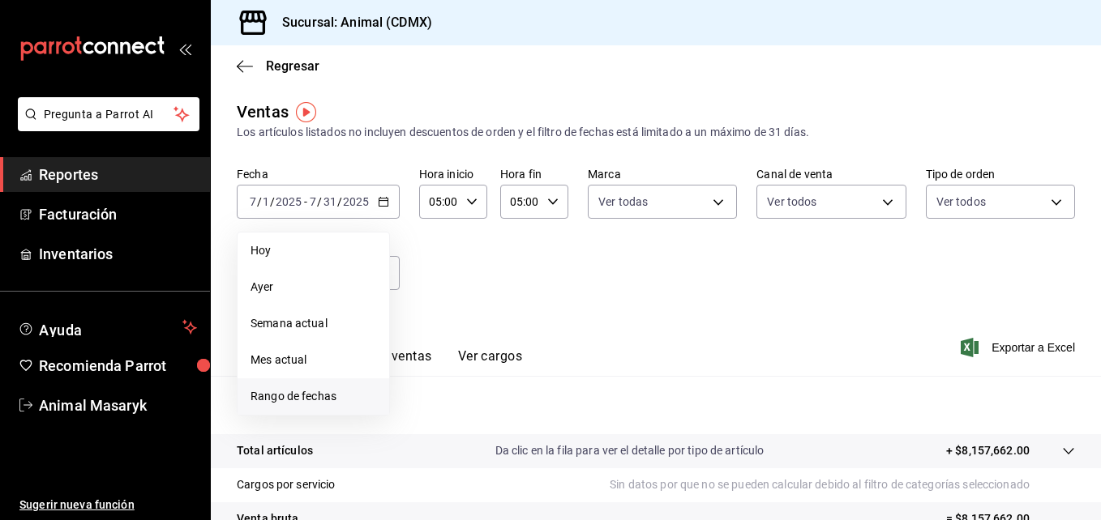
click at [333, 398] on span "Rango de fechas" at bounding box center [313, 396] width 126 height 17
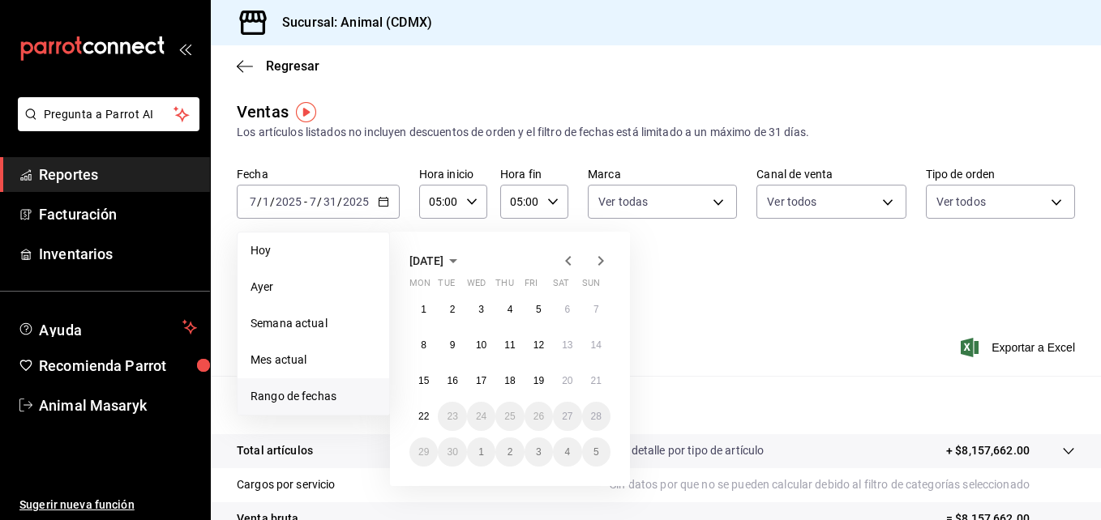
click at [571, 262] on icon "button" at bounding box center [567, 260] width 19 height 19
click at [543, 308] on button "1" at bounding box center [538, 309] width 28 height 29
click at [593, 458] on button "31" at bounding box center [596, 452] width 28 height 29
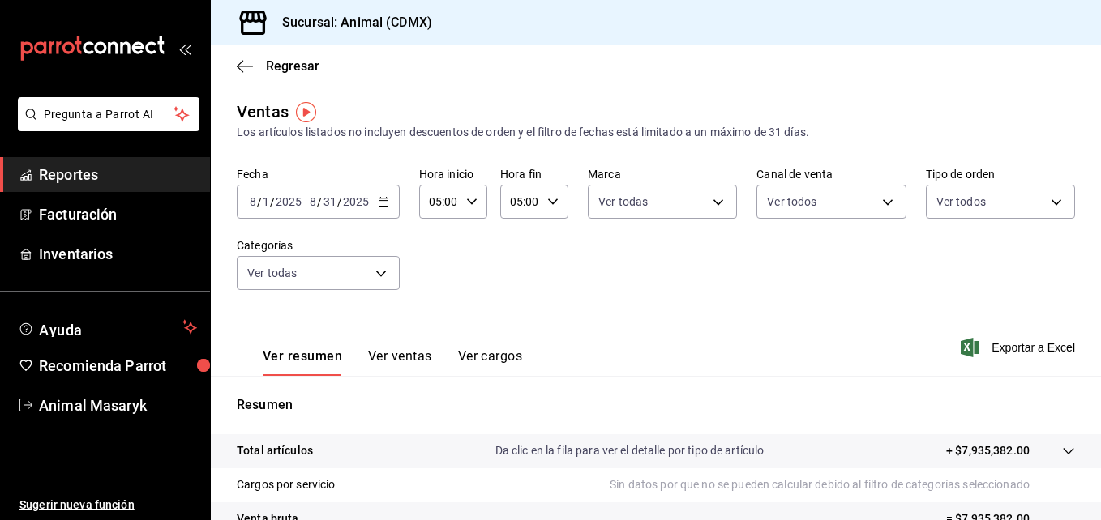
click at [393, 209] on div "2025-08-01 8 / 1 / 2025 - 2025-08-31 8 / 31 / 2025" at bounding box center [318, 202] width 163 height 34
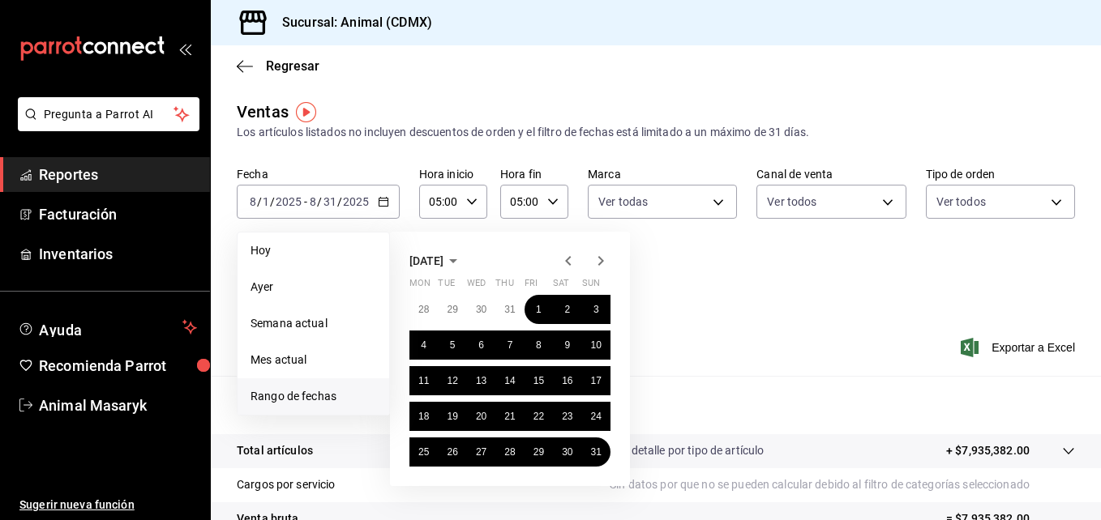
click at [325, 395] on span "Rango de fechas" at bounding box center [313, 396] width 126 height 17
click at [264, 246] on span "Hoy" at bounding box center [313, 250] width 126 height 17
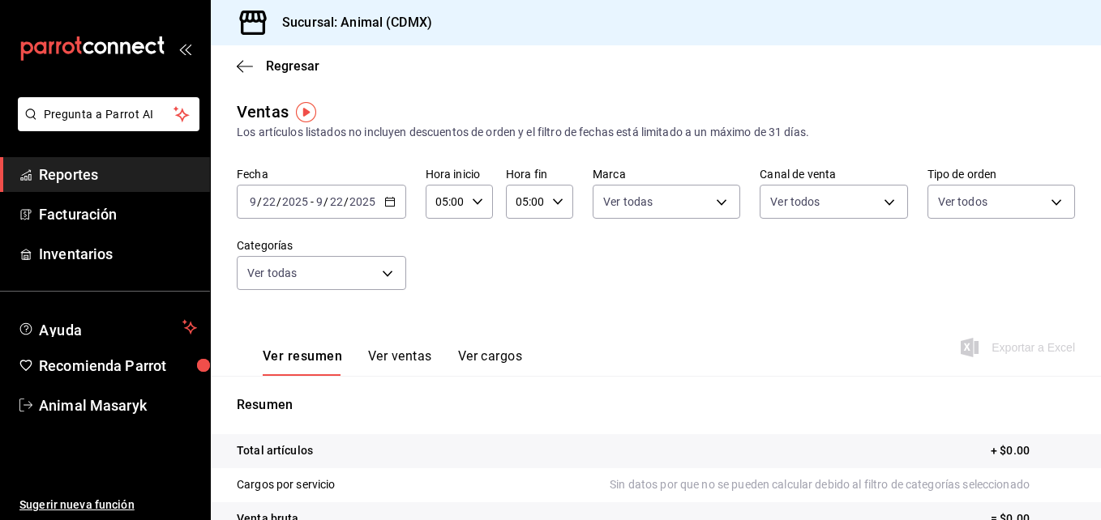
click at [387, 203] on icon "button" at bounding box center [389, 201] width 11 height 11
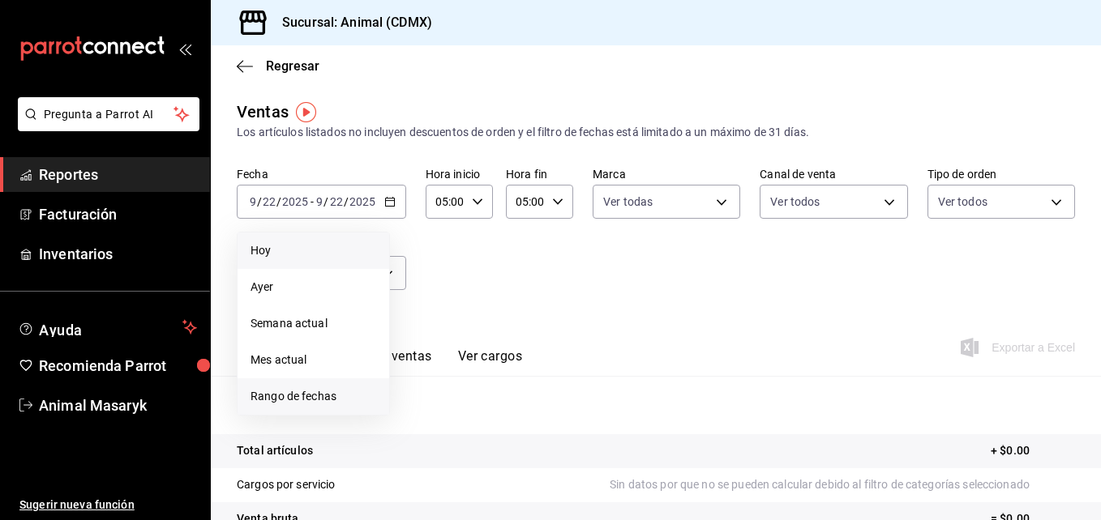
click at [324, 394] on span "Rango de fechas" at bounding box center [313, 396] width 126 height 17
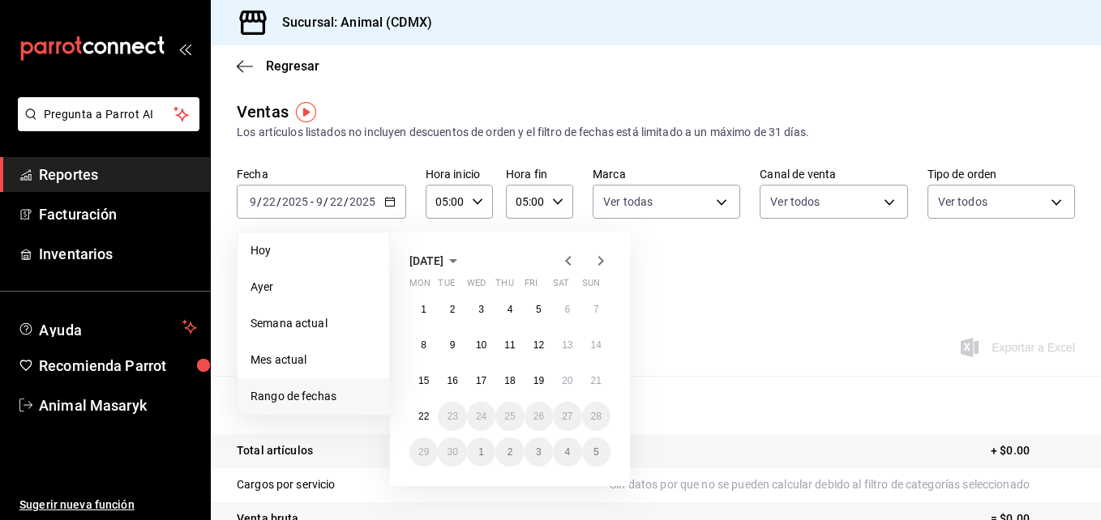
click at [566, 262] on icon "button" at bounding box center [568, 261] width 6 height 10
click at [460, 305] on button "1" at bounding box center [452, 309] width 28 height 29
click at [595, 263] on icon "button" at bounding box center [600, 260] width 19 height 19
click at [311, 282] on span "Ayer" at bounding box center [313, 287] width 126 height 17
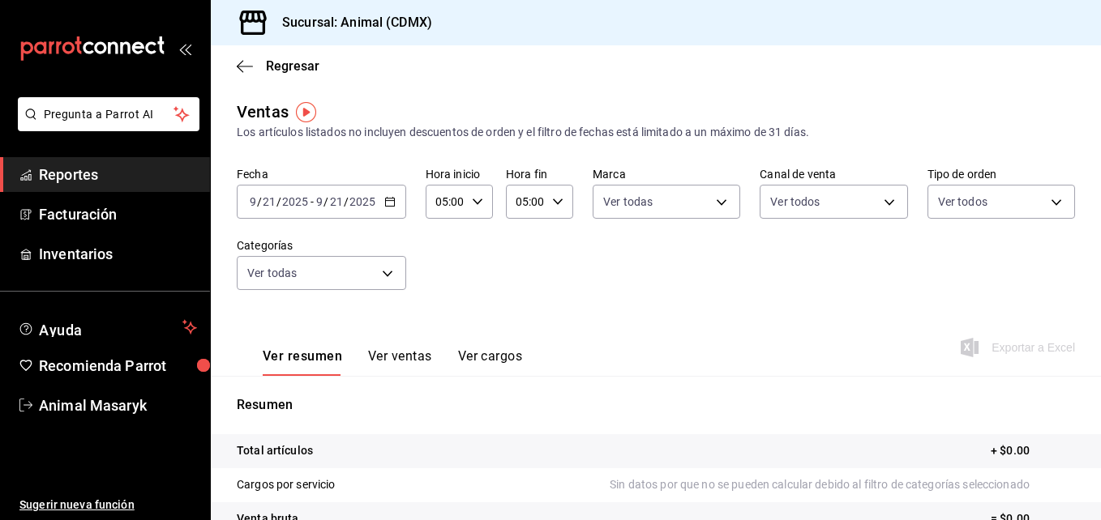
click at [392, 198] on \(Stroke\) "button" at bounding box center [392, 197] width 1 height 1
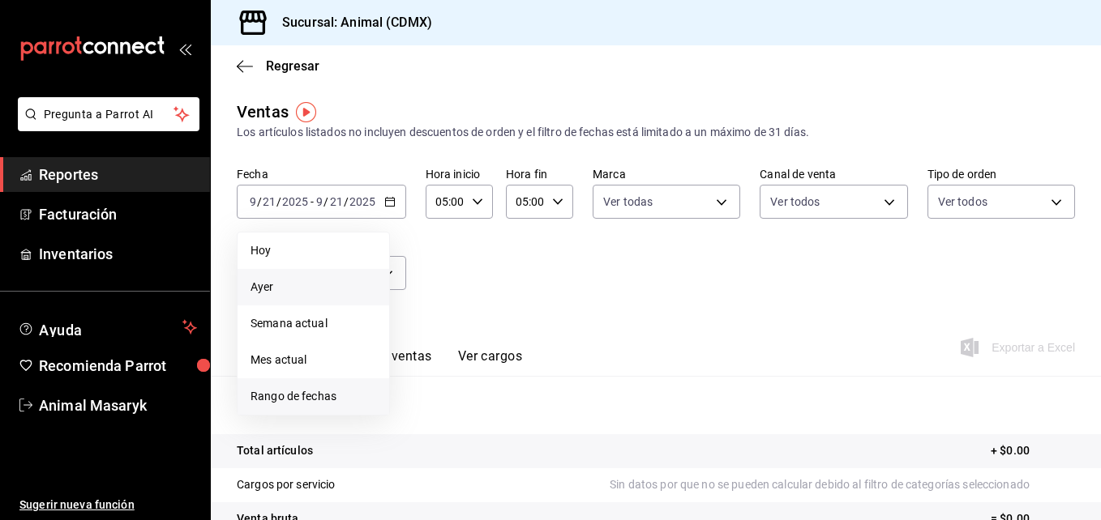
click at [304, 398] on span "Rango de fechas" at bounding box center [313, 396] width 126 height 17
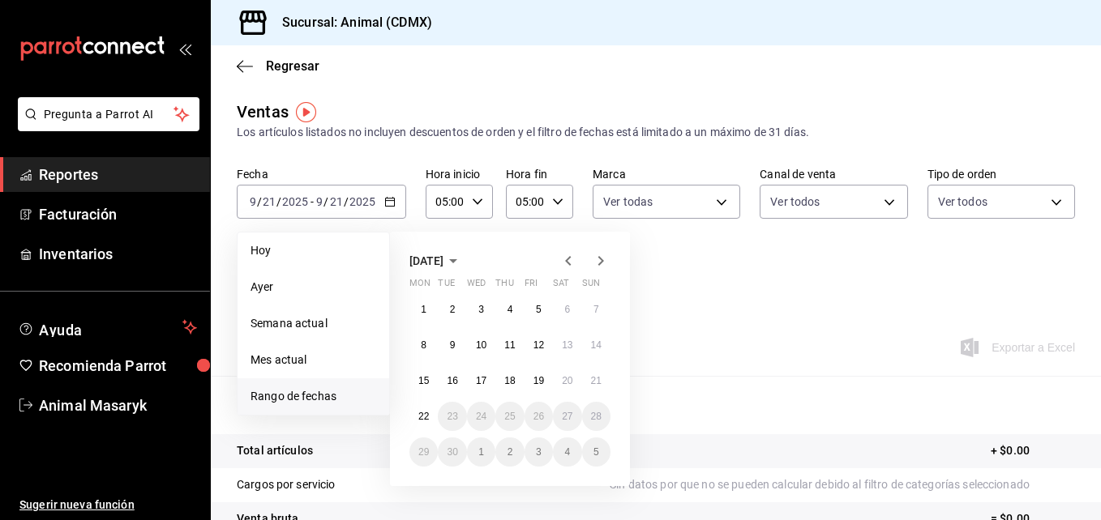
click at [564, 257] on icon "button" at bounding box center [567, 260] width 19 height 19
click at [536, 318] on button "1" at bounding box center [538, 309] width 28 height 29
click at [589, 460] on button "31" at bounding box center [596, 452] width 28 height 29
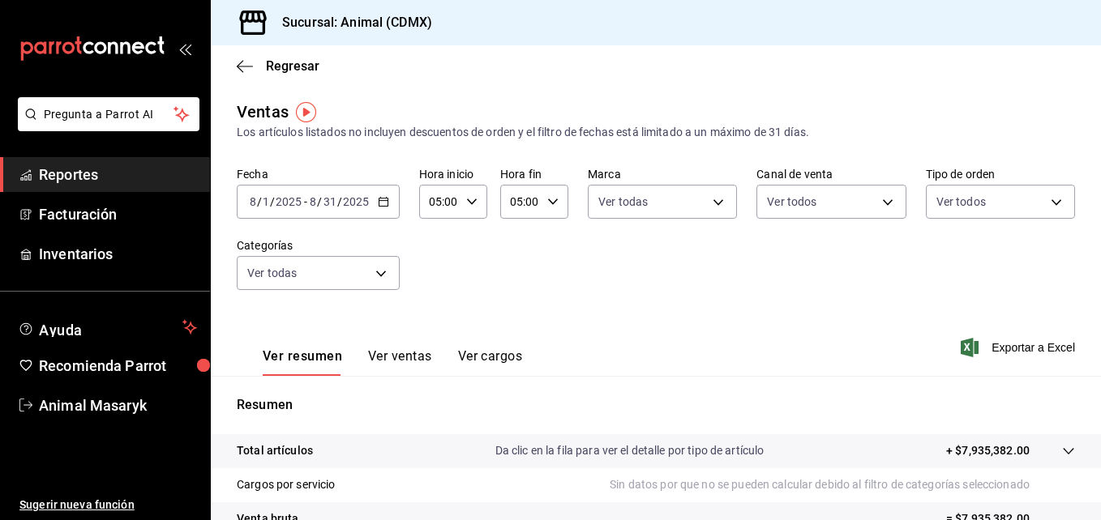
click at [553, 206] on icon "button" at bounding box center [552, 201] width 11 height 11
click at [387, 203] on div at bounding box center [550, 260] width 1101 height 520
click at [387, 203] on div "00 01 02 03 04 05 06 07 08 09 10 11 12 13 14 15 16 17 18 19 20 21 22 23 00 01 0…" at bounding box center [550, 262] width 1101 height 515
click at [387, 203] on icon "button" at bounding box center [383, 201] width 11 height 11
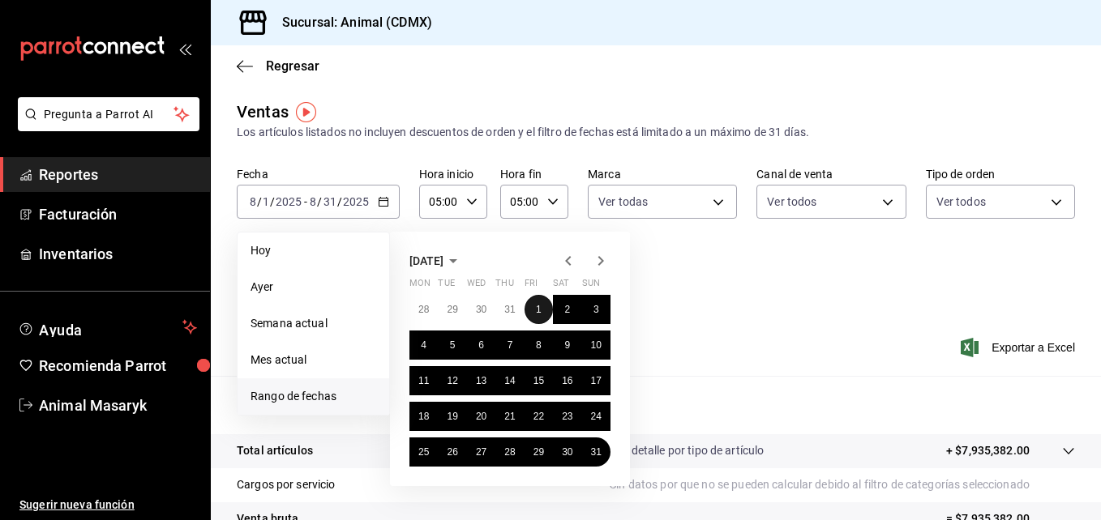
click at [540, 319] on button "1" at bounding box center [538, 309] width 28 height 29
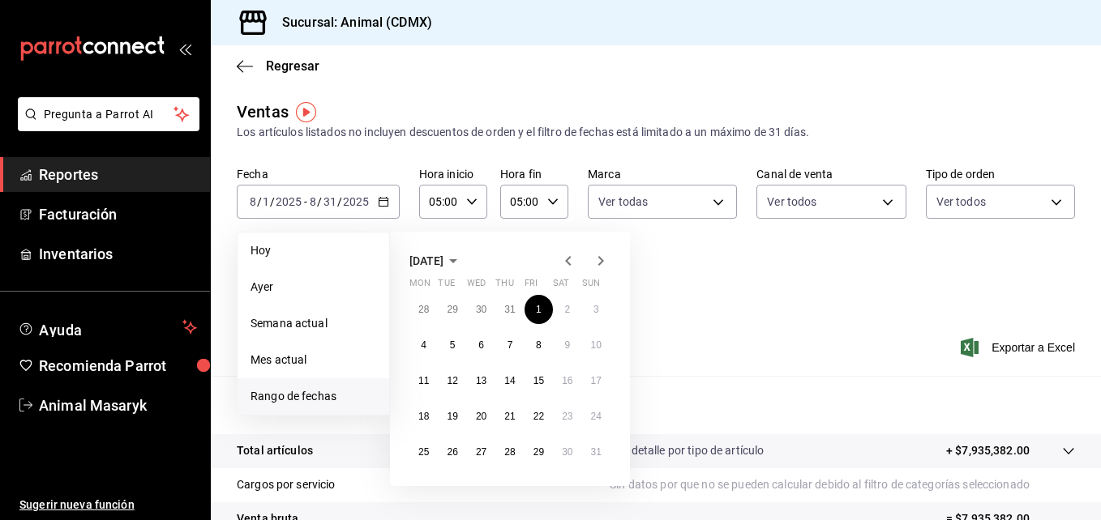
click at [595, 256] on icon "button" at bounding box center [600, 260] width 19 height 19
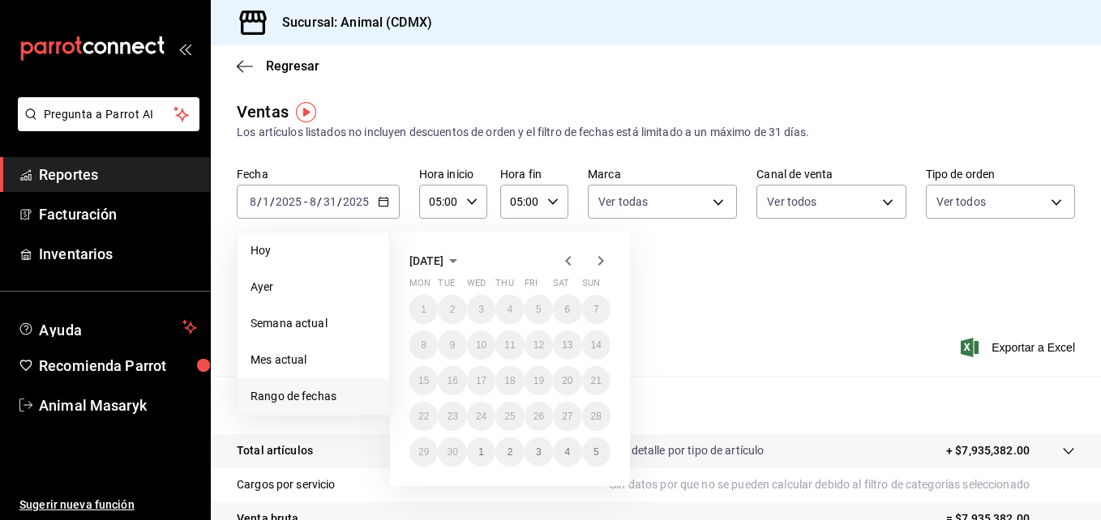
click at [562, 267] on icon "button" at bounding box center [567, 260] width 19 height 19
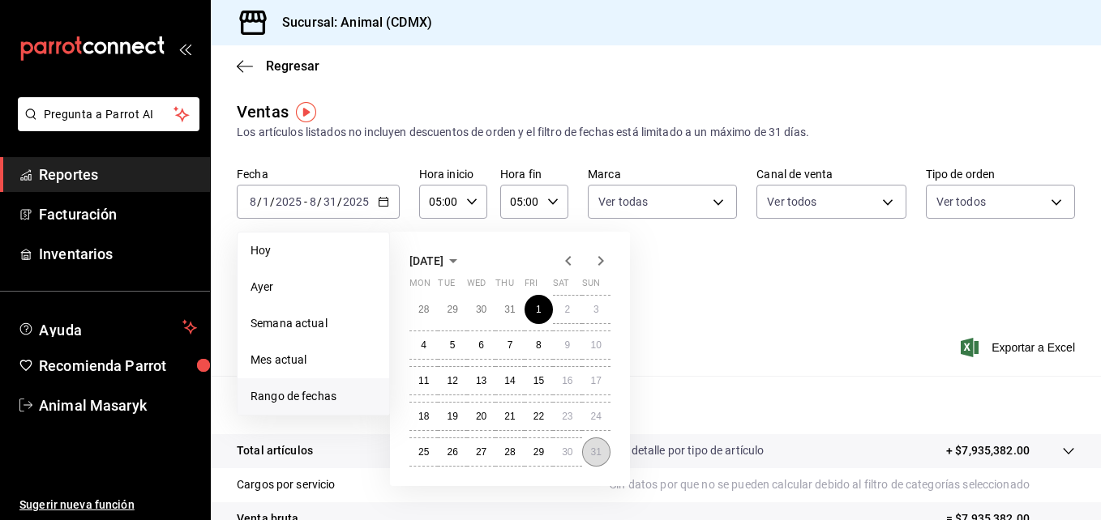
click at [596, 454] on abbr "31" at bounding box center [596, 452] width 11 height 11
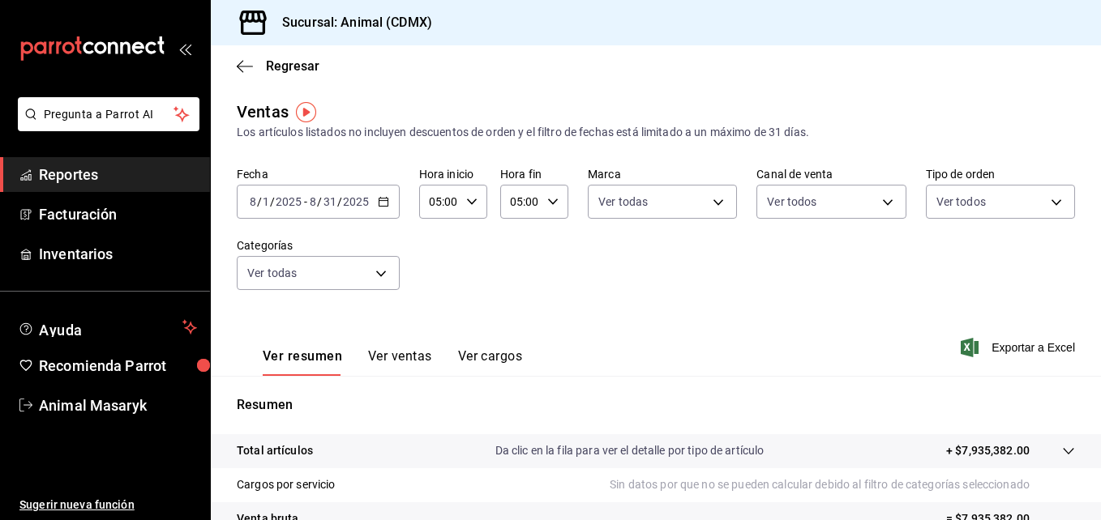
click at [556, 203] on div "05:00 Hora fin" at bounding box center [534, 202] width 68 height 34
click at [518, 331] on span "23" at bounding box center [514, 333] width 7 height 13
type input "23:00"
click at [999, 344] on div at bounding box center [550, 260] width 1101 height 520
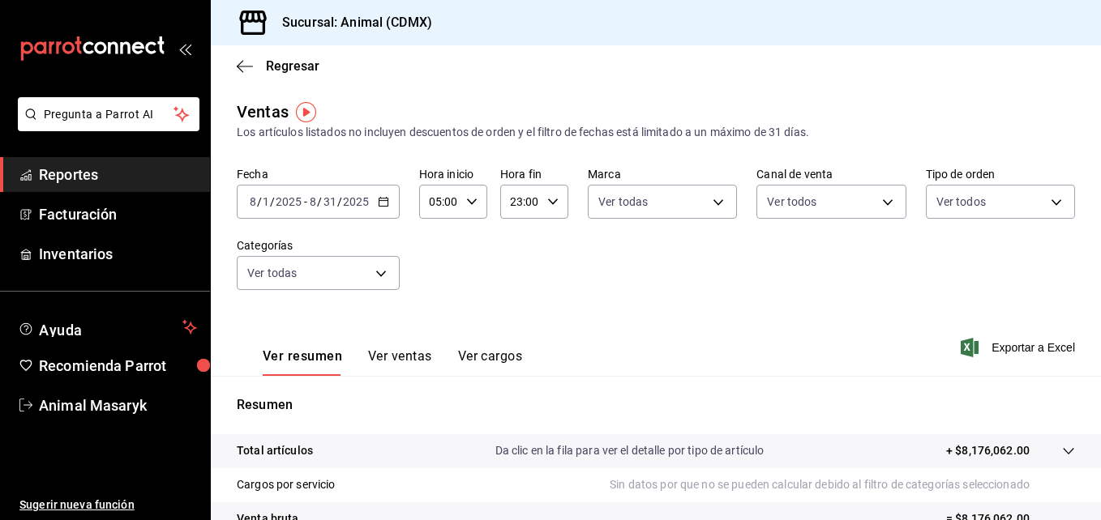
click at [999, 344] on span "Exportar a Excel" at bounding box center [1019, 347] width 111 height 19
click at [597, 281] on div "Fecha 2025-08-01 8 / 1 / 2025 - 2025-08-31 8 / 31 / 2025 Hora inicio 05:00 Hora…" at bounding box center [656, 238] width 838 height 143
click at [834, 68] on div "Regresar" at bounding box center [656, 65] width 890 height 41
click at [386, 276] on body "Pregunta a Parrot AI Reportes Facturación Inventarios Ayuda Recomienda Parrot A…" at bounding box center [550, 260] width 1101 height 520
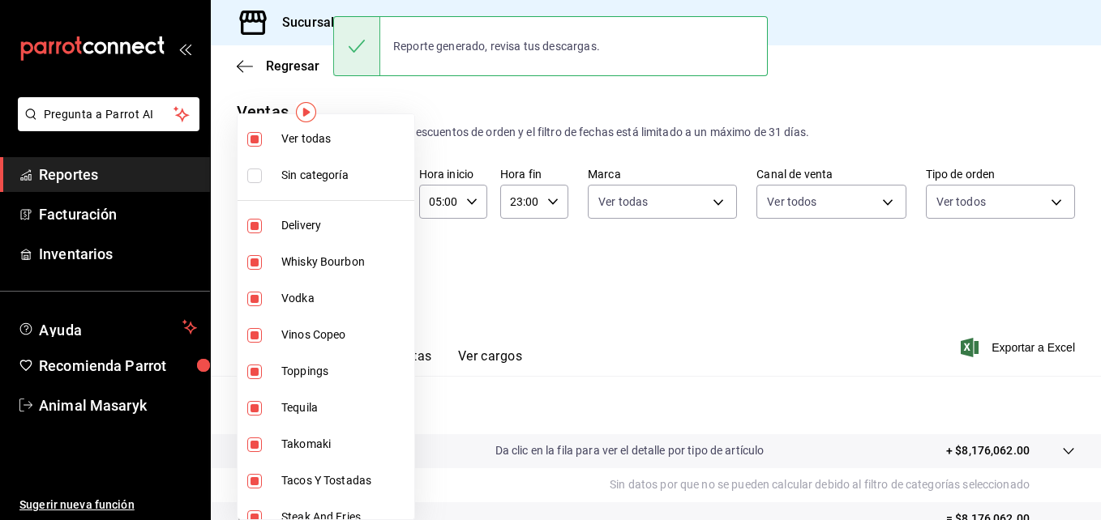
click at [542, 280] on div at bounding box center [550, 260] width 1101 height 520
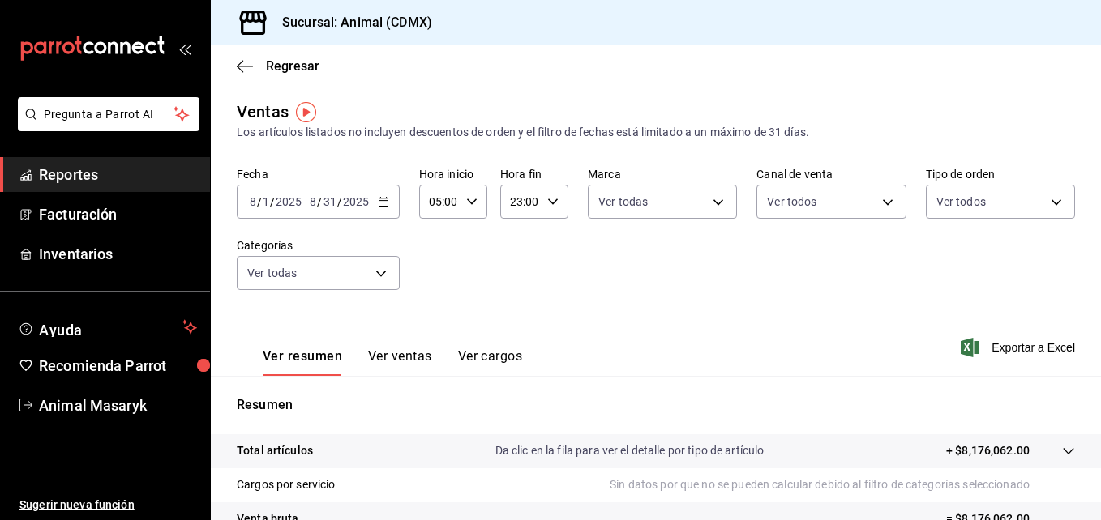
click at [583, 66] on div "Regresar" at bounding box center [656, 65] width 890 height 41
click at [387, 201] on \(Stroke\) "button" at bounding box center [382, 200] width 9 height 1
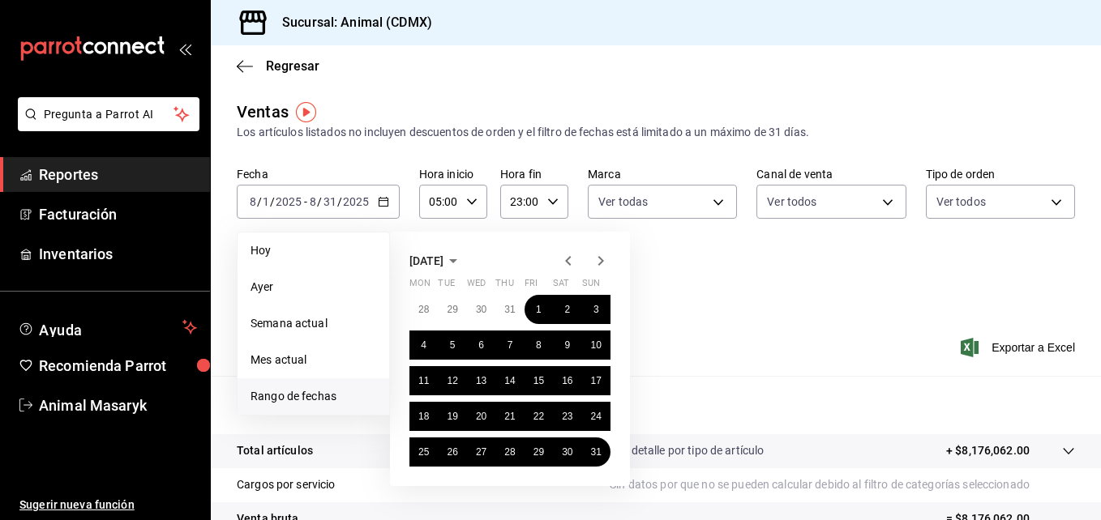
click at [329, 399] on span "Rango de fechas" at bounding box center [313, 396] width 126 height 17
click at [566, 259] on icon "button" at bounding box center [567, 260] width 19 height 19
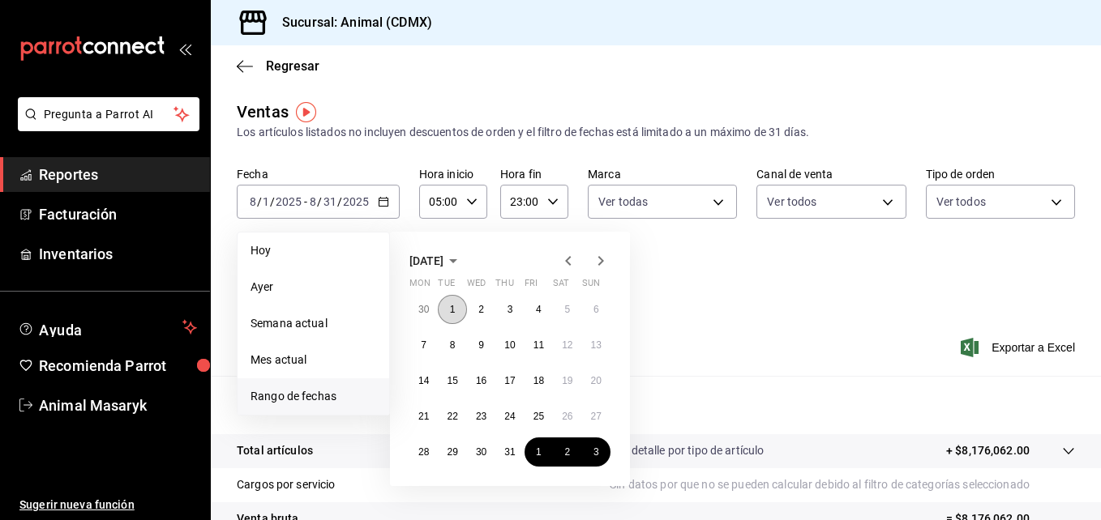
click at [450, 307] on abbr "1" at bounding box center [453, 309] width 6 height 11
click at [508, 454] on abbr "31" at bounding box center [509, 452] width 11 height 11
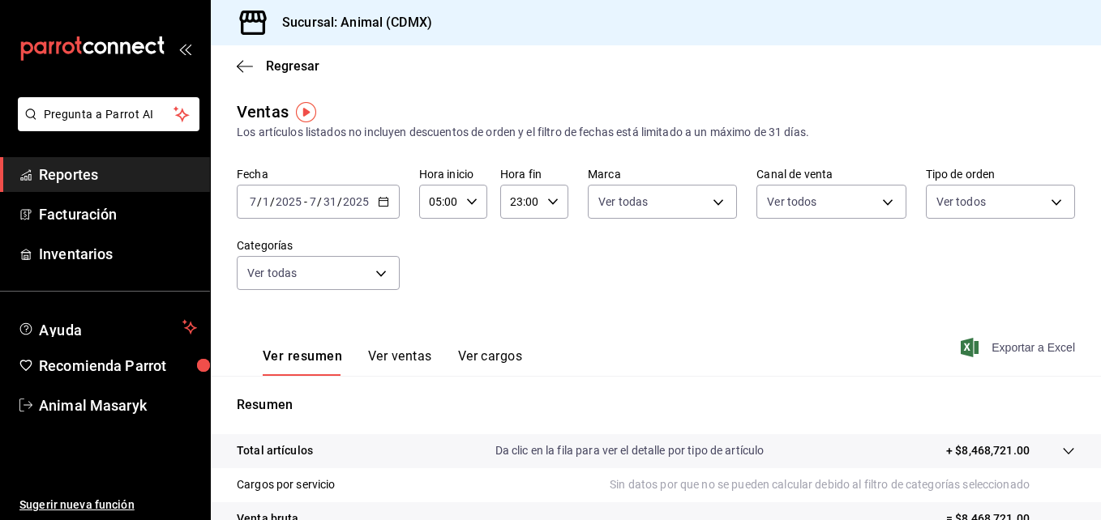
click at [992, 344] on span "Exportar a Excel" at bounding box center [1019, 347] width 111 height 19
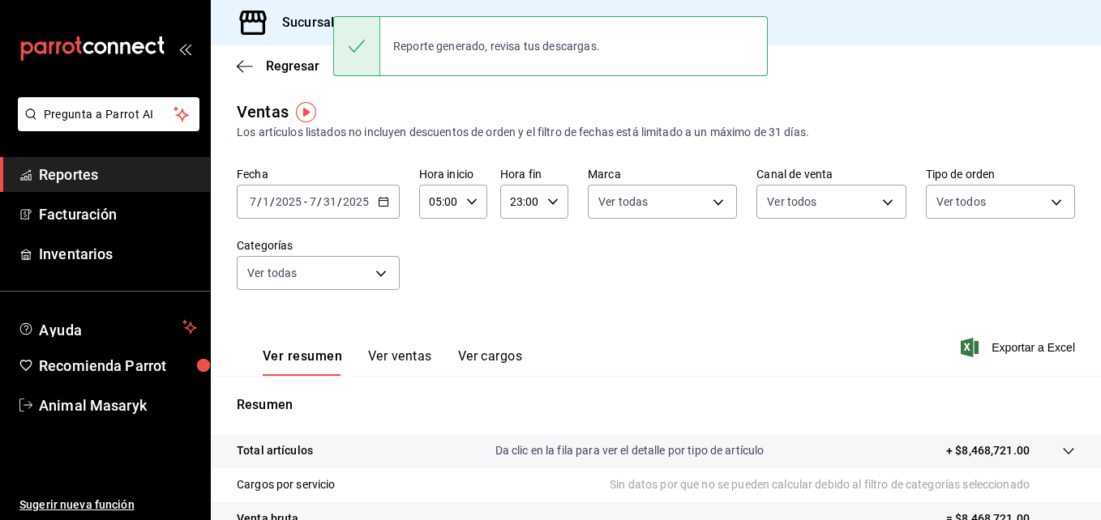
click at [579, 95] on main "Regresar Ventas Los artículos listados no incluyen descuentos de orden y el fil…" at bounding box center [656, 410] width 890 height 731
